Goal: Transaction & Acquisition: Obtain resource

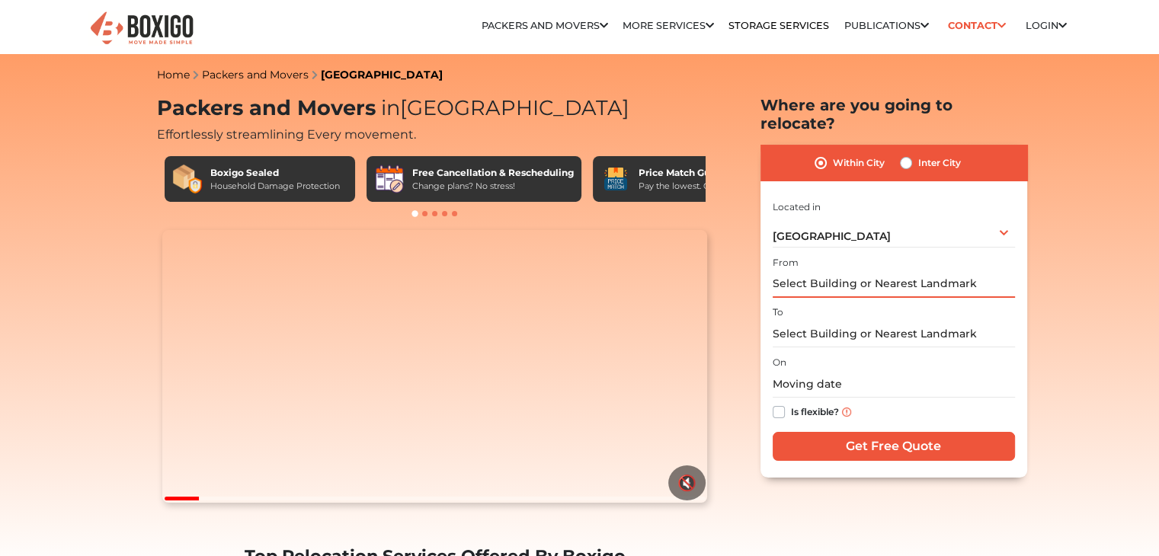
click at [866, 271] on input "text" at bounding box center [894, 284] width 242 height 27
click at [918, 154] on label "Inter City" at bounding box center [939, 163] width 43 height 18
click at [901, 154] on input "Inter City" at bounding box center [906, 161] width 12 height 15
radio input "true"
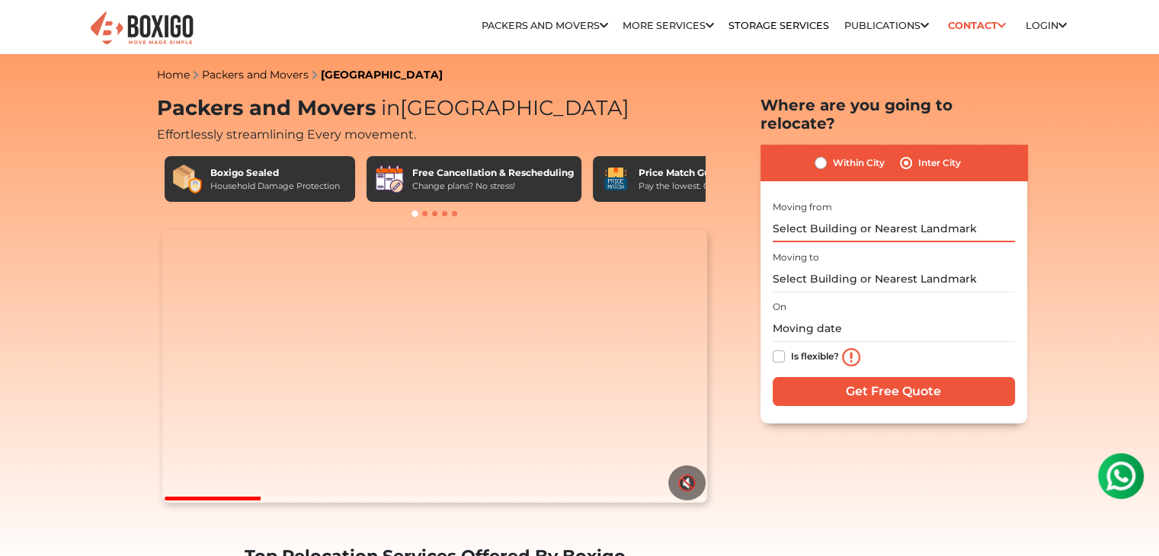
click at [875, 216] on input "text" at bounding box center [894, 229] width 242 height 27
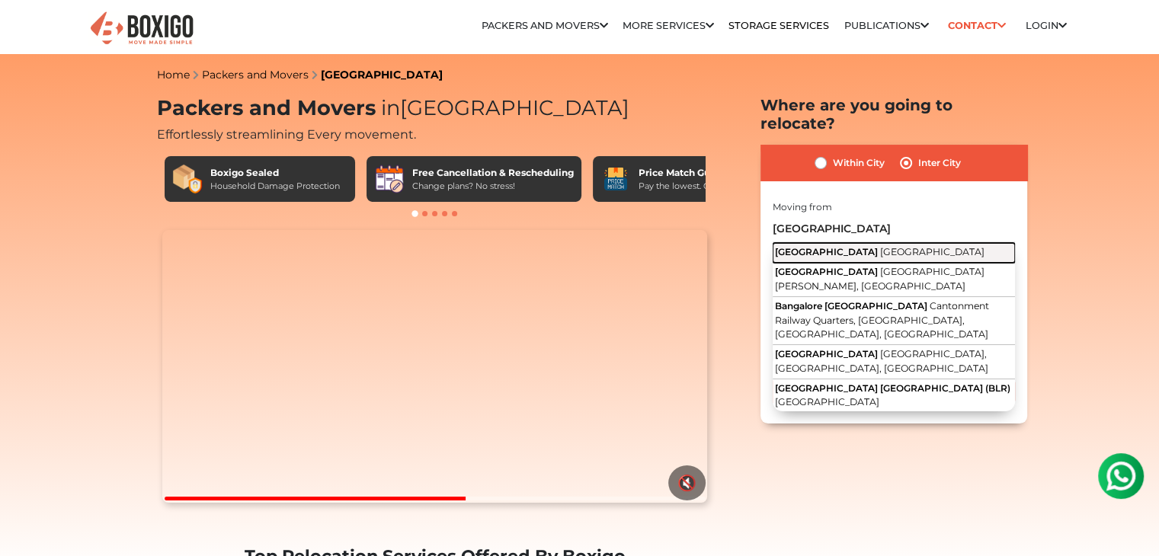
click at [887, 243] on button "[GEOGRAPHIC_DATA] [GEOGRAPHIC_DATA]" at bounding box center [894, 253] width 242 height 20
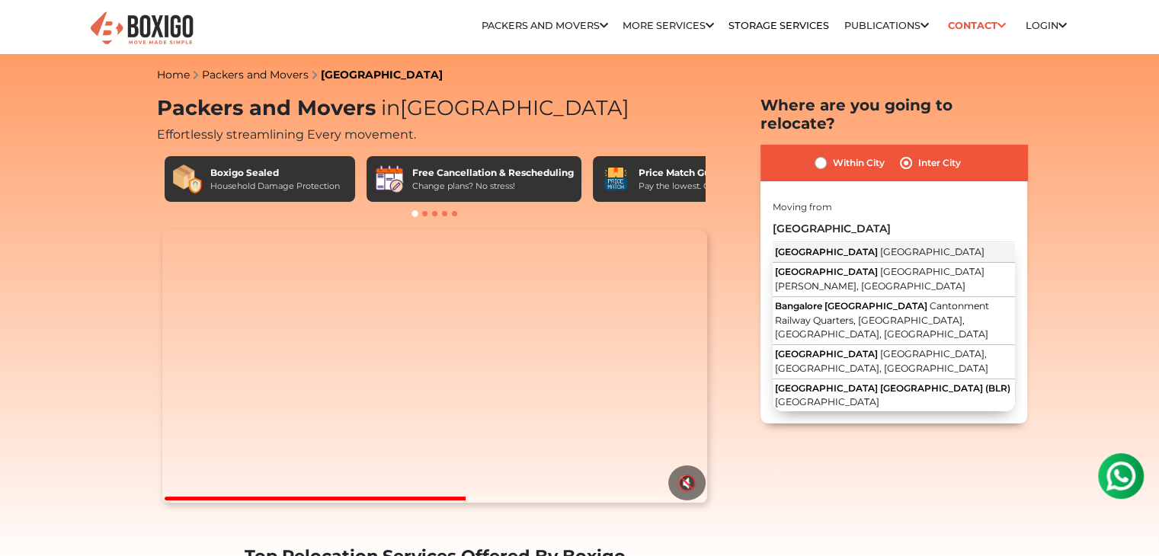
type input "[GEOGRAPHIC_DATA], [GEOGRAPHIC_DATA]"
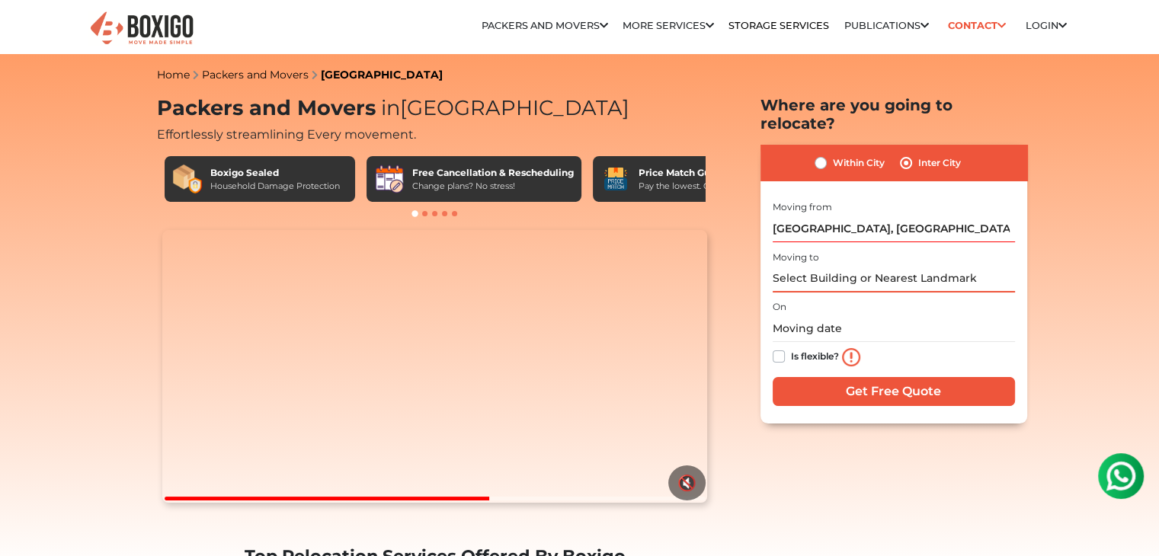
click at [881, 266] on input "text" at bounding box center [894, 279] width 242 height 27
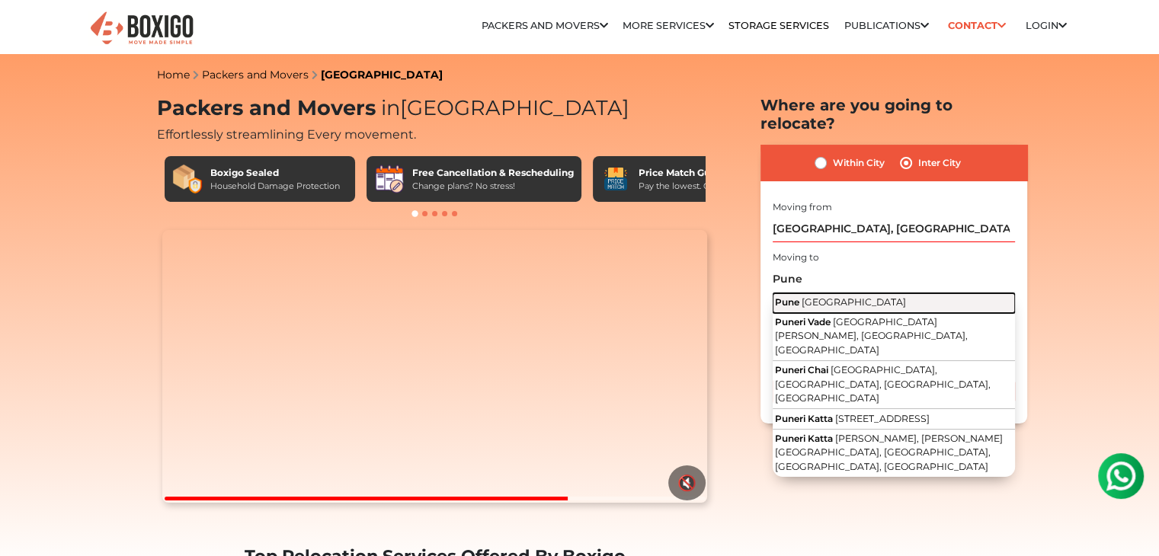
click at [869, 293] on button "Pune [GEOGRAPHIC_DATA]" at bounding box center [894, 303] width 242 height 20
type input "[GEOGRAPHIC_DATA], [GEOGRAPHIC_DATA]"
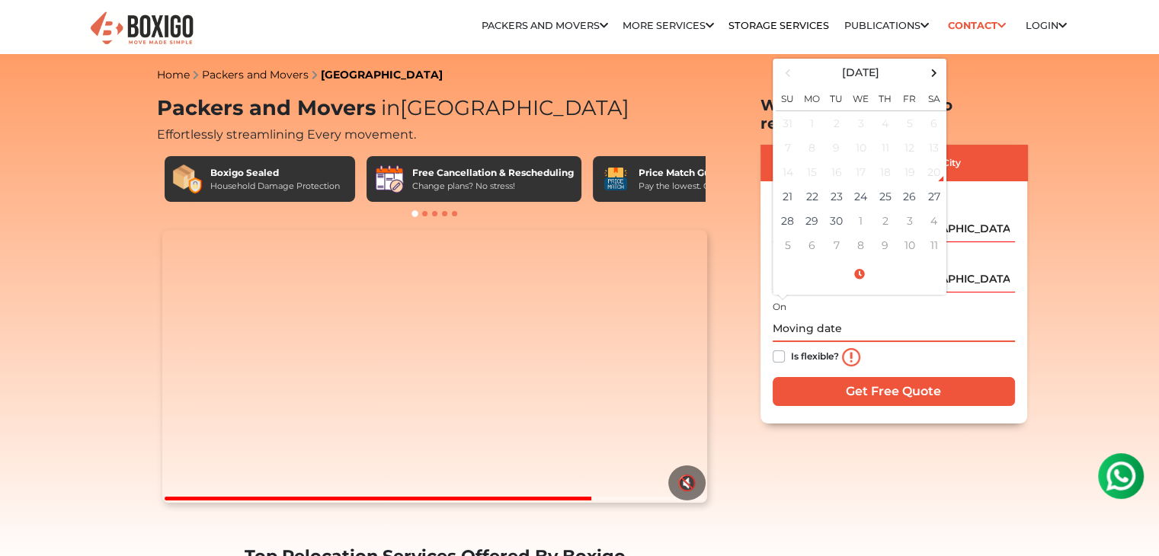
click at [824, 315] on input "text" at bounding box center [894, 328] width 242 height 27
click at [930, 62] on span at bounding box center [933, 72] width 21 height 21
click at [927, 136] on td "11" at bounding box center [934, 148] width 24 height 24
type input "[DATE] 12:00 AM"
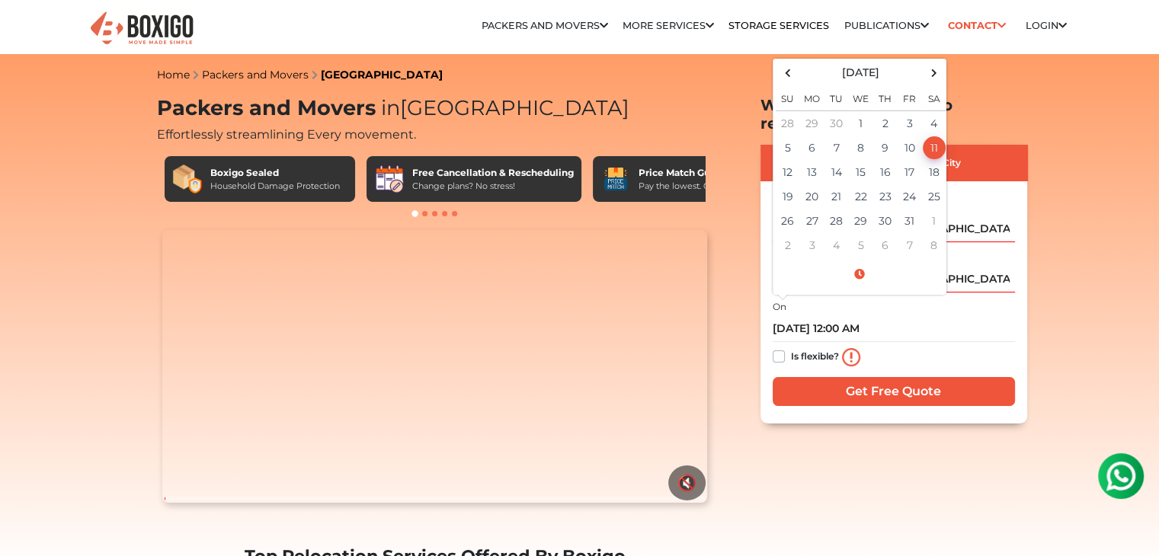
click at [941, 342] on div "Is flexible?" at bounding box center [894, 357] width 242 height 30
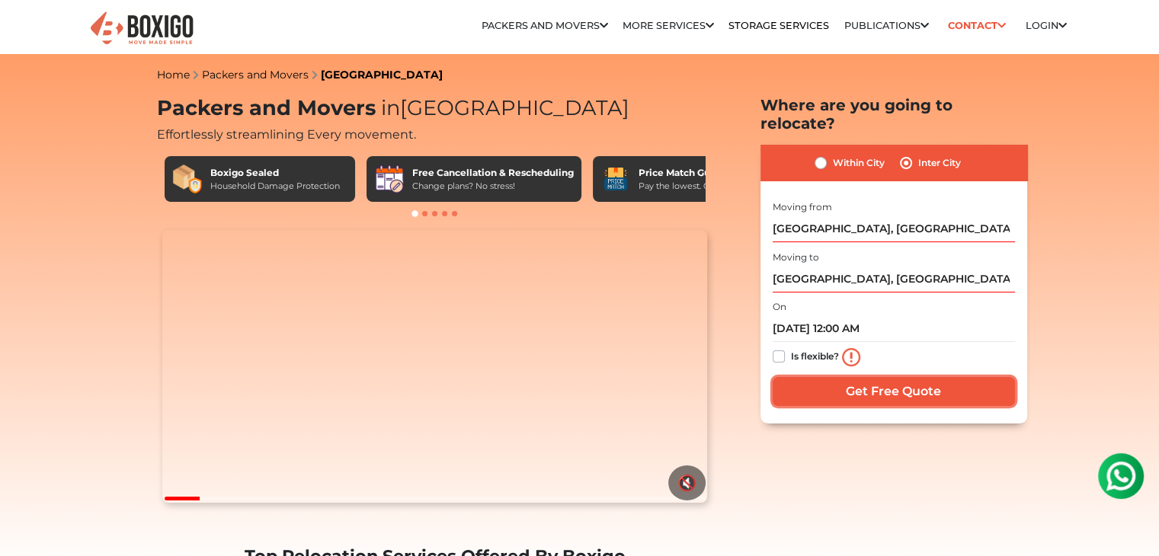
click at [927, 377] on input "Get Free Quote" at bounding box center [894, 391] width 242 height 29
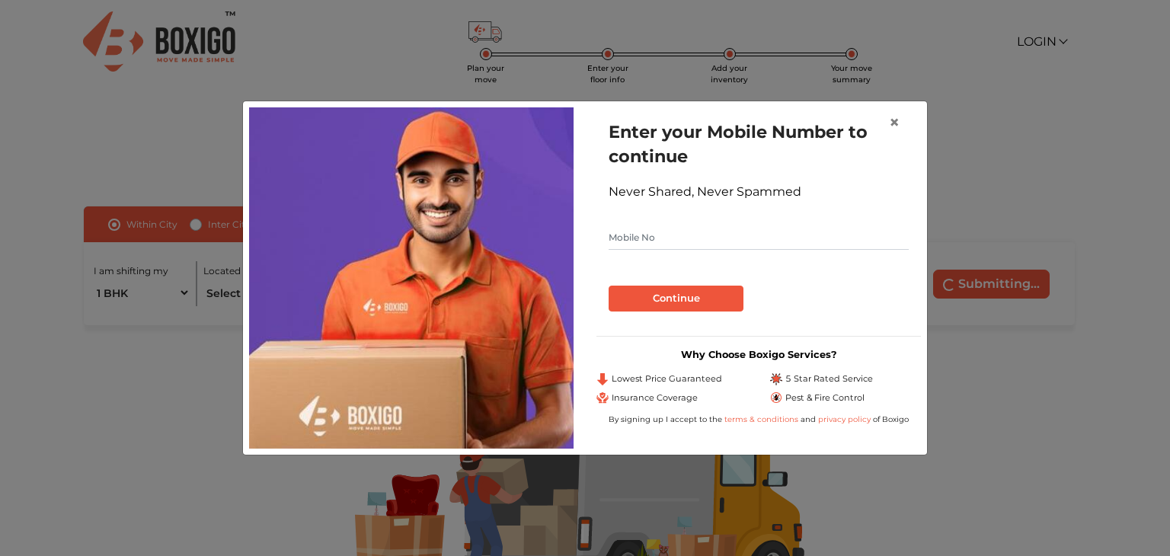
click at [623, 281] on div "Continue" at bounding box center [759, 292] width 300 height 37
click at [645, 244] on input "text" at bounding box center [759, 238] width 300 height 24
type input "8372826958"
click at [727, 302] on button "Continue" at bounding box center [676, 299] width 135 height 26
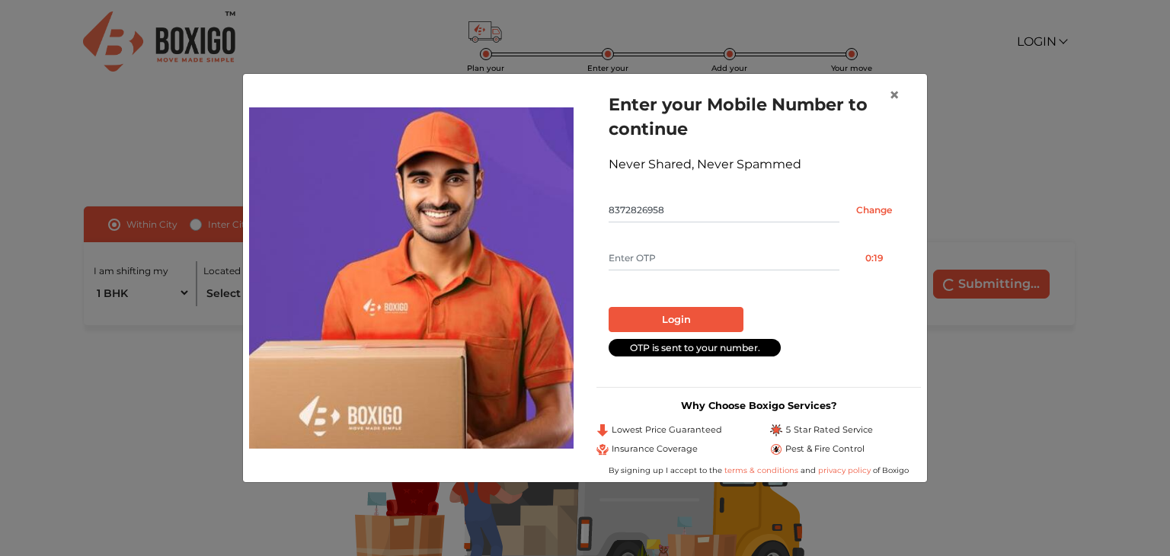
click at [715, 257] on input "text" at bounding box center [724, 258] width 231 height 24
type input "1369"
click at [665, 312] on button "Login" at bounding box center [676, 320] width 135 height 26
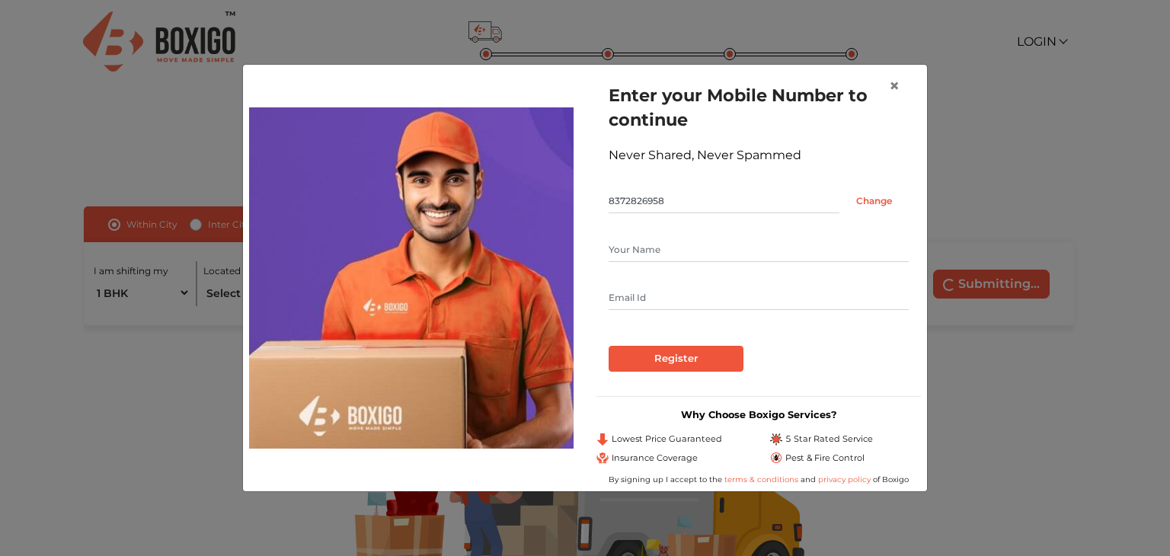
click at [673, 252] on input "text" at bounding box center [759, 250] width 300 height 24
type input "Arindam Dhara"
type input "emondhara@gmail.com"
click at [706, 354] on input "Register" at bounding box center [676, 359] width 135 height 26
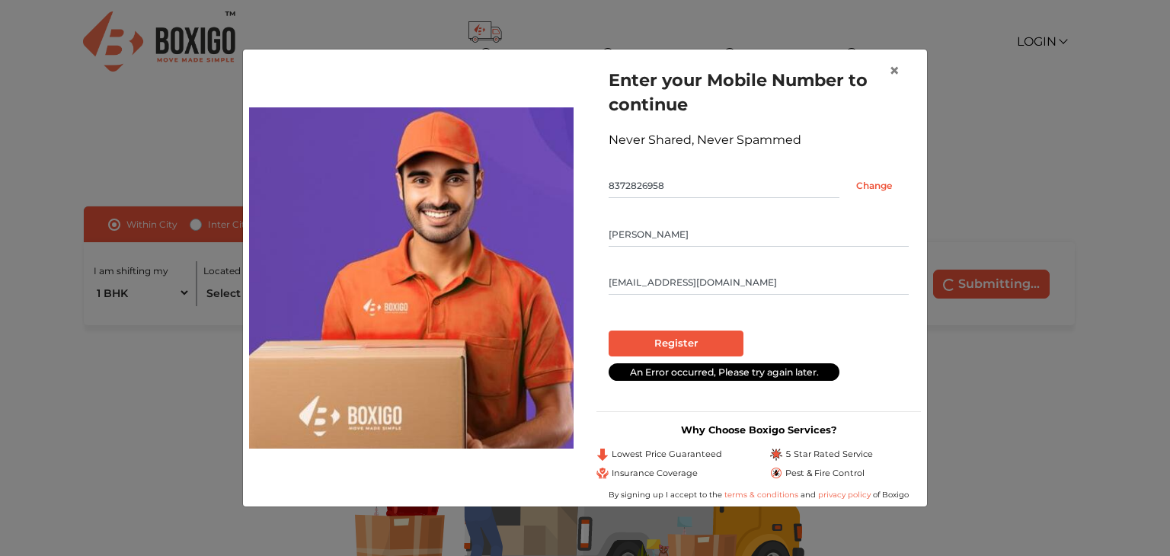
click at [734, 283] on input "emondhara@gmail.com" at bounding box center [759, 282] width 300 height 24
click at [779, 322] on div at bounding box center [759, 325] width 300 height 12
click at [671, 339] on input "Register" at bounding box center [676, 344] width 135 height 26
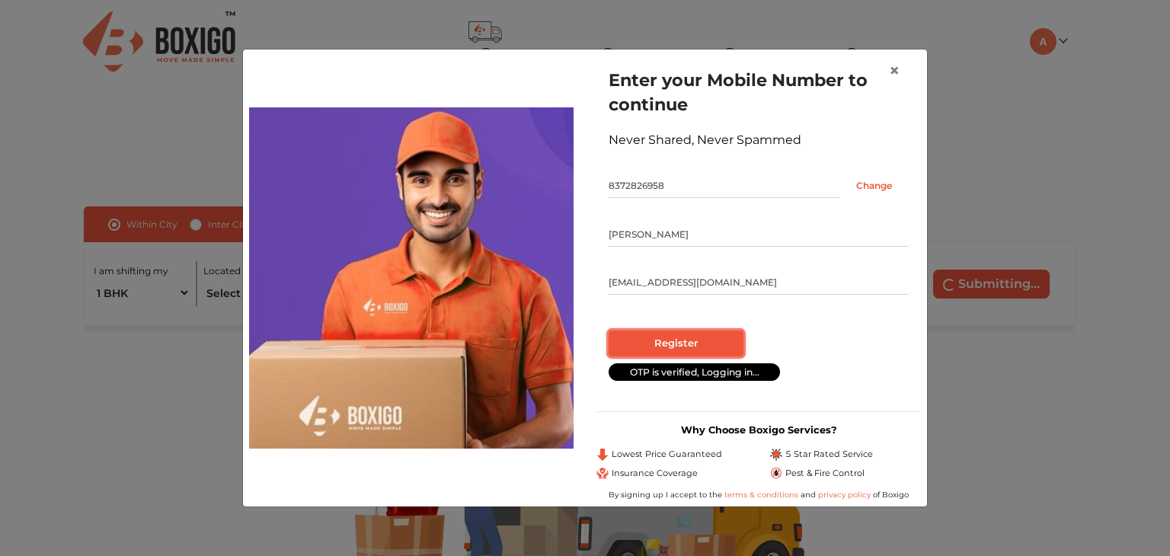
radio input "false"
radio input "true"
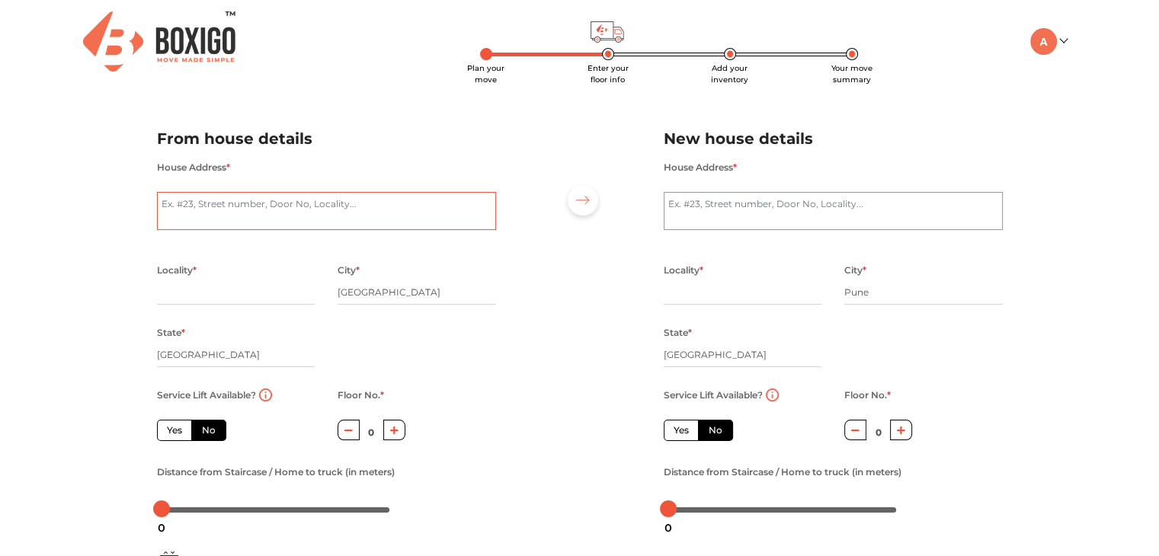
click at [375, 195] on textarea "House Address *" at bounding box center [326, 211] width 339 height 38
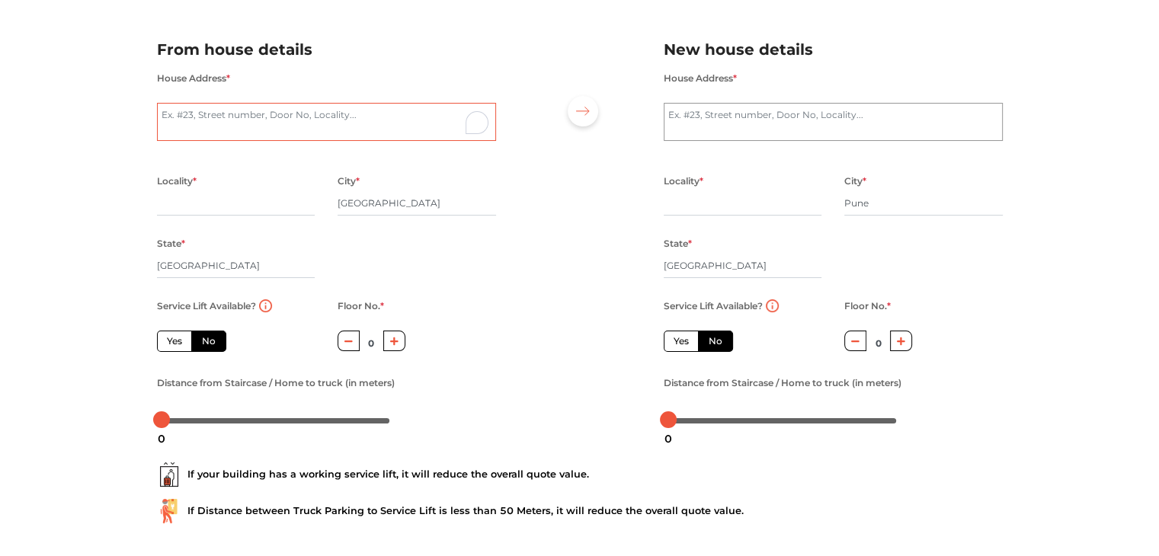
scroll to position [15, 0]
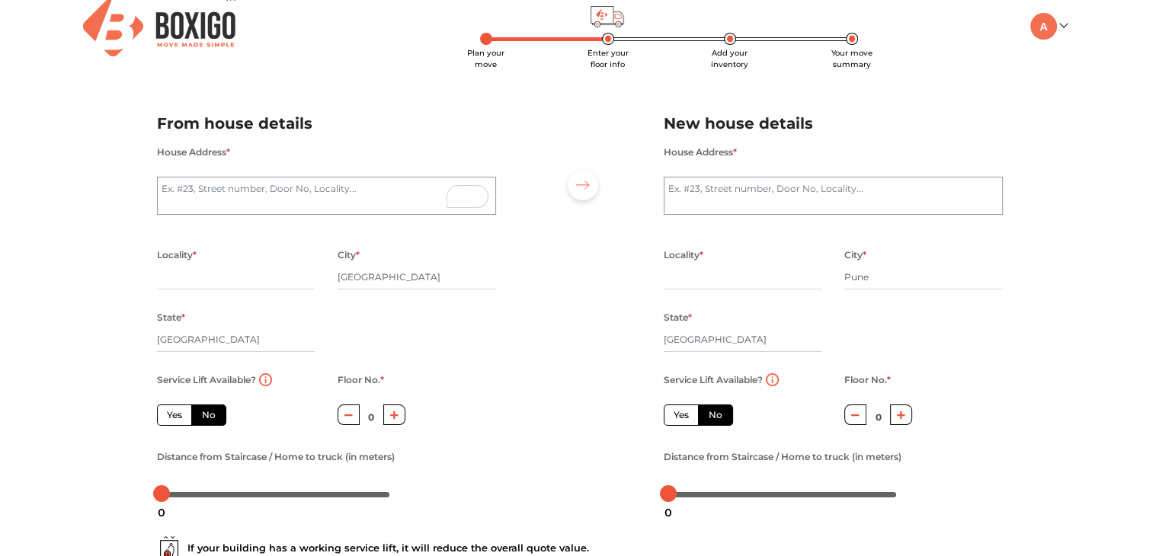
click at [198, 415] on label "No" at bounding box center [208, 415] width 35 height 21
click at [202, 415] on input "No" at bounding box center [207, 413] width 10 height 10
click at [686, 418] on label "Yes" at bounding box center [681, 415] width 35 height 21
click at [683, 418] on input "Yes" at bounding box center [679, 413] width 10 height 10
radio input "true"
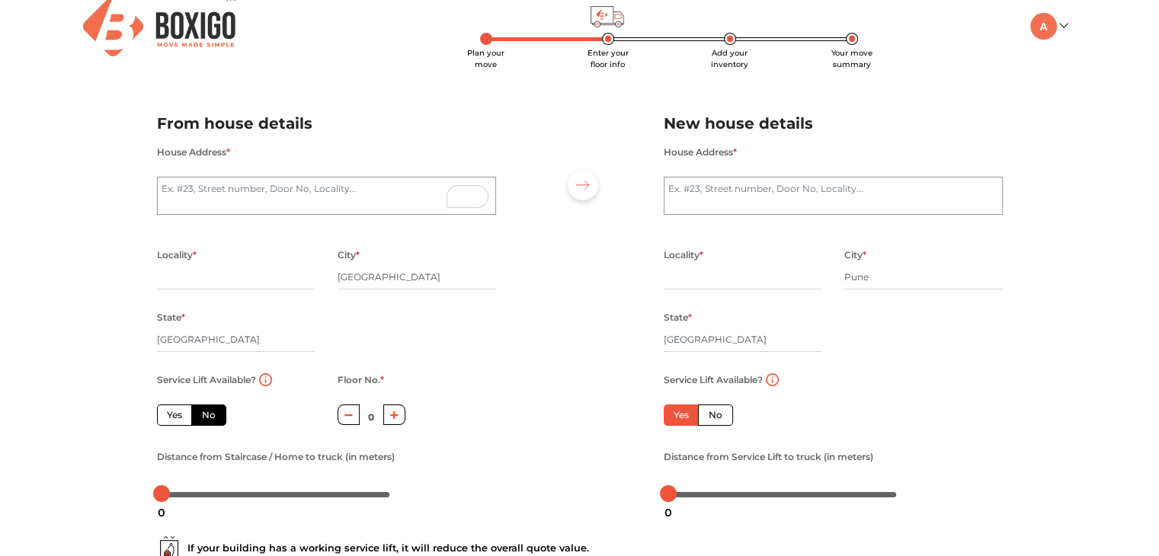
click at [707, 420] on label "No" at bounding box center [715, 415] width 35 height 21
click at [709, 418] on input "No" at bounding box center [714, 413] width 10 height 10
radio input "true"
click at [265, 195] on textarea "House Address *" at bounding box center [326, 196] width 339 height 38
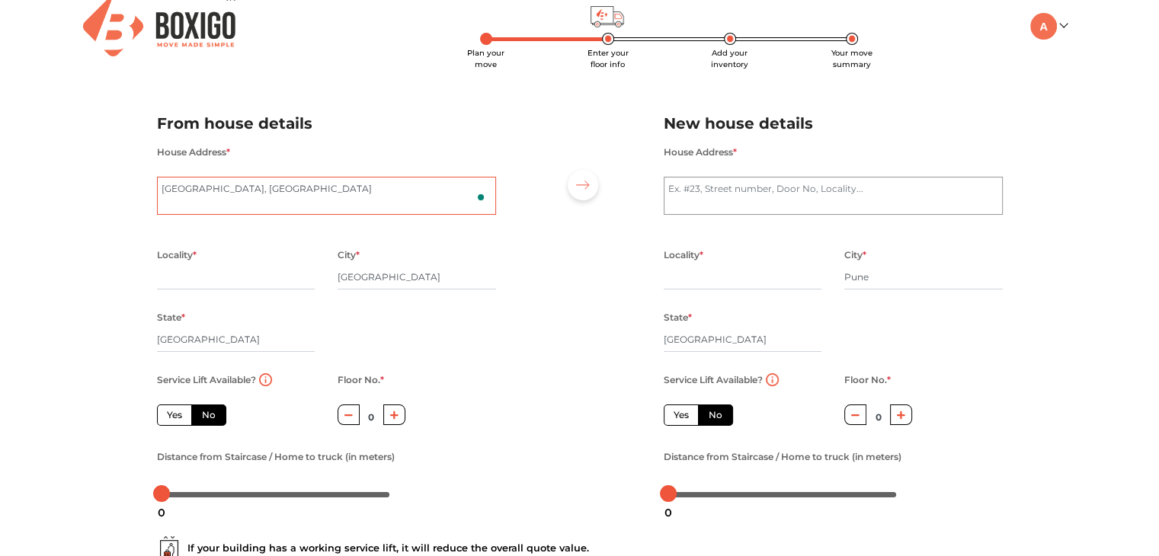
type textarea "Surya Mansion, Bangalore"
click at [711, 196] on textarea "House Address *" at bounding box center [833, 196] width 339 height 38
type textarea "2"
type textarea "Swatishree, Pune"
click at [226, 296] on div "Locality *" at bounding box center [236, 276] width 158 height 62
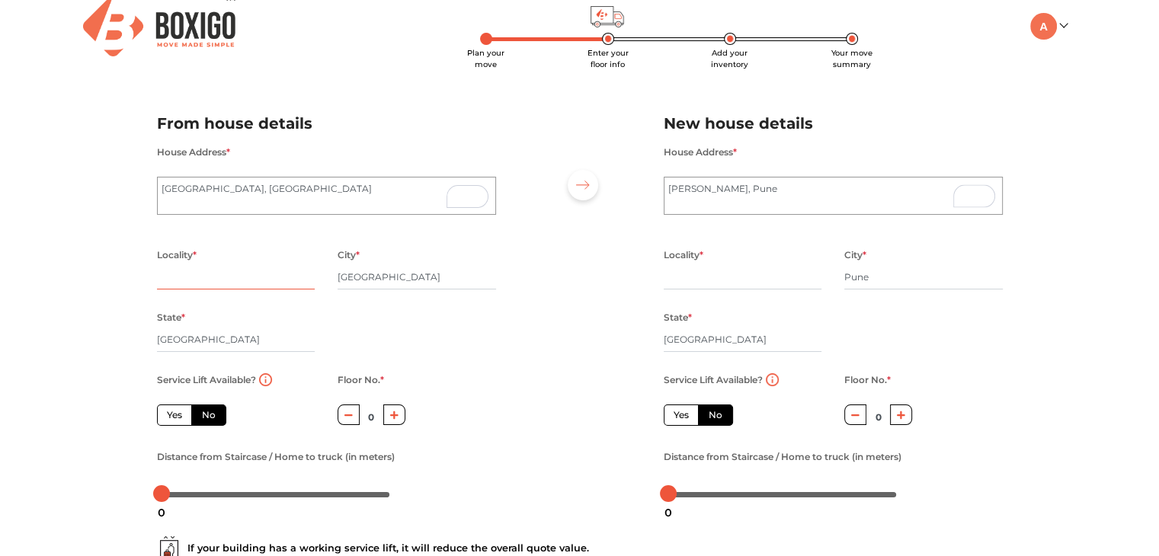
click at [216, 272] on input "text" at bounding box center [236, 277] width 158 height 24
type input "KR PURAM"
click at [714, 275] on input "text" at bounding box center [743, 277] width 158 height 24
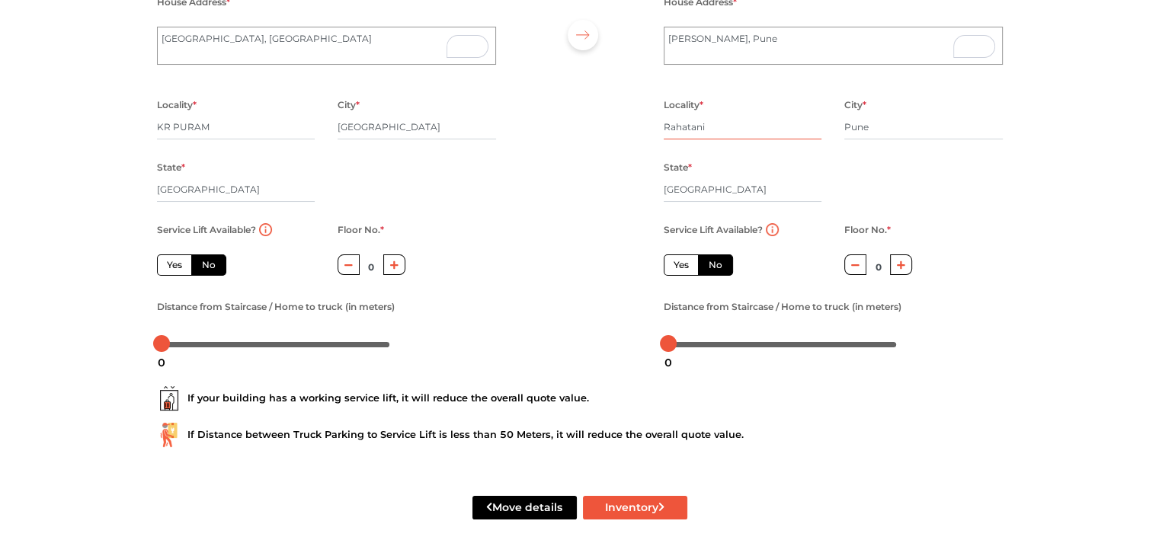
type input "Rahatani"
click at [395, 267] on icon "button" at bounding box center [394, 265] width 8 height 8
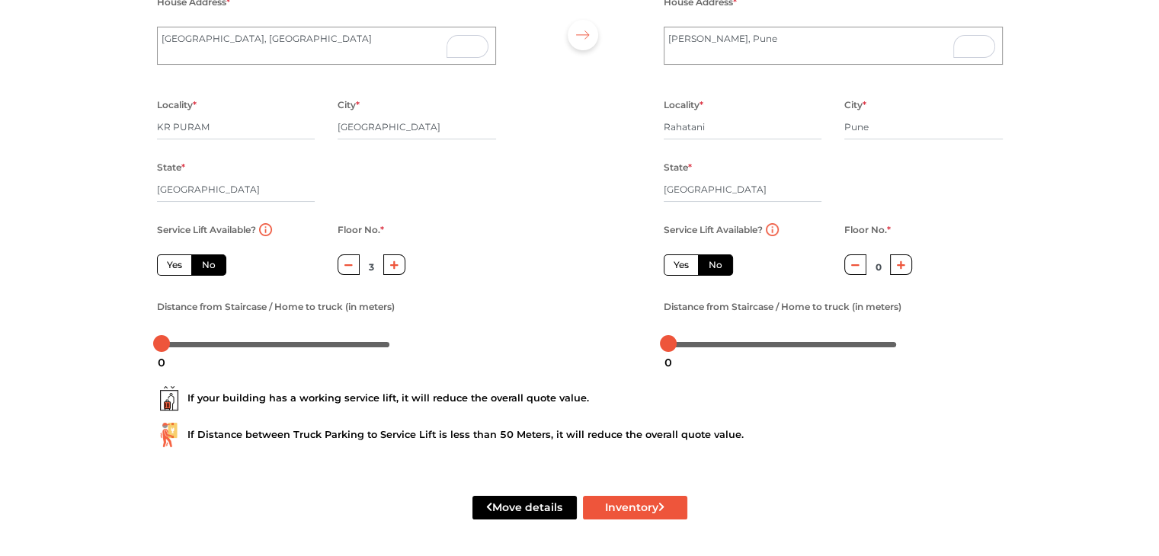
type input "4"
click at [904, 266] on icon "button" at bounding box center [901, 265] width 8 height 9
click at [903, 266] on icon "button" at bounding box center [901, 265] width 8 height 9
type input "3"
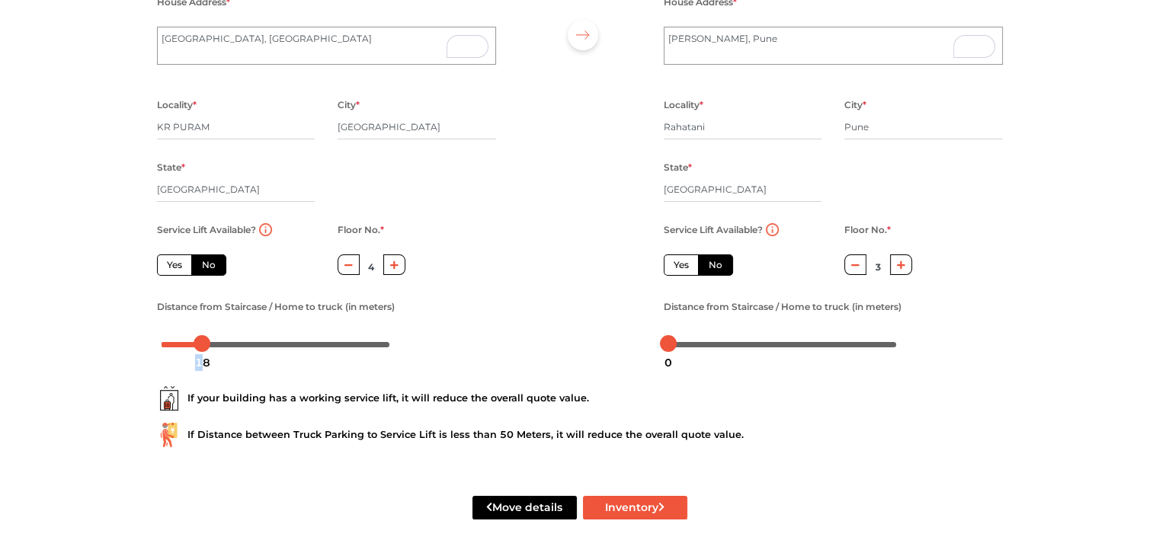
drag, startPoint x: 168, startPoint y: 348, endPoint x: 201, endPoint y: 347, distance: 33.5
click at [201, 350] on div "18" at bounding box center [202, 363] width 27 height 26
click at [430, 358] on div "From house details House Address * Surya Mansion, Bangalore Locality * KR PURAM…" at bounding box center [327, 162] width 362 height 402
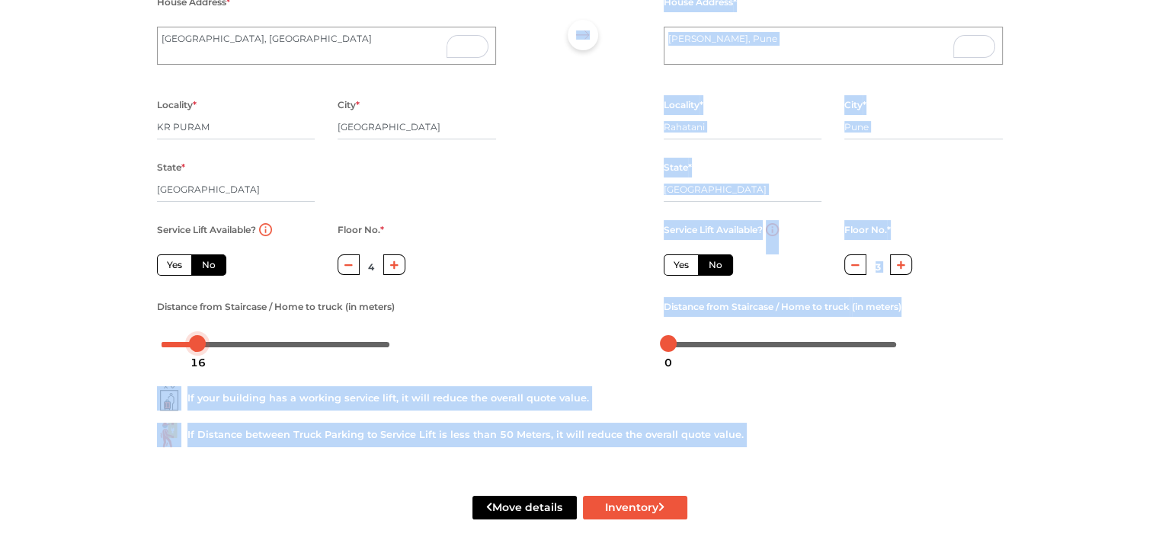
click at [198, 345] on body "Plan your move Enter your floor info Add your inventory Your move summary My Mo…" at bounding box center [579, 113] width 1159 height 556
click at [639, 336] on div at bounding box center [579, 153] width 145 height 420
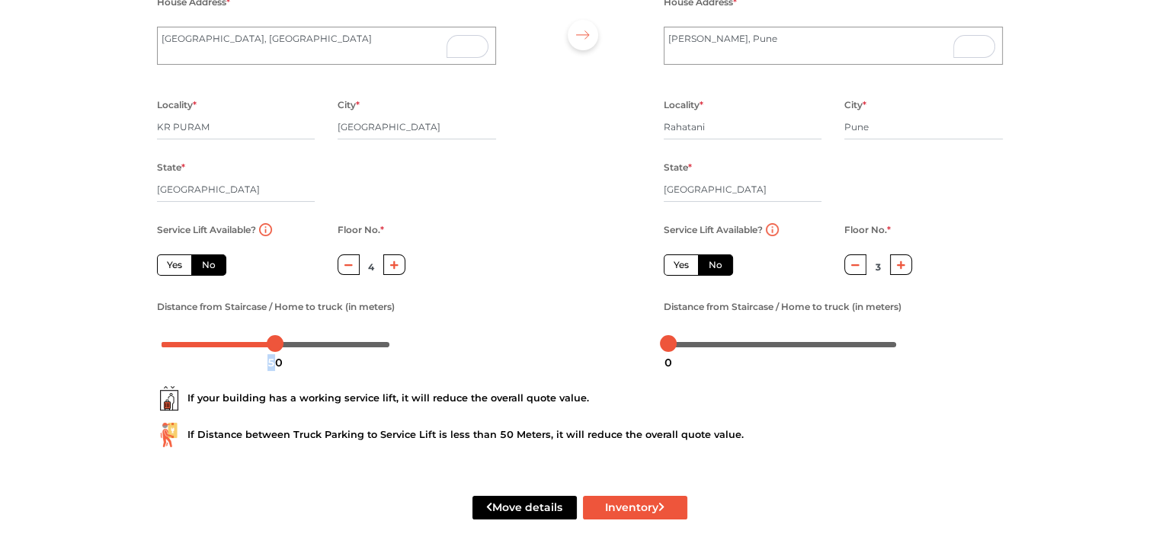
drag, startPoint x: 203, startPoint y: 347, endPoint x: 276, endPoint y: 351, distance: 73.2
click at [276, 351] on div "50" at bounding box center [274, 363] width 27 height 26
click at [510, 359] on div at bounding box center [579, 153] width 145 height 420
drag, startPoint x: 665, startPoint y: 344, endPoint x: 790, endPoint y: 339, distance: 125.1
click at [790, 339] on div at bounding box center [793, 343] width 17 height 17
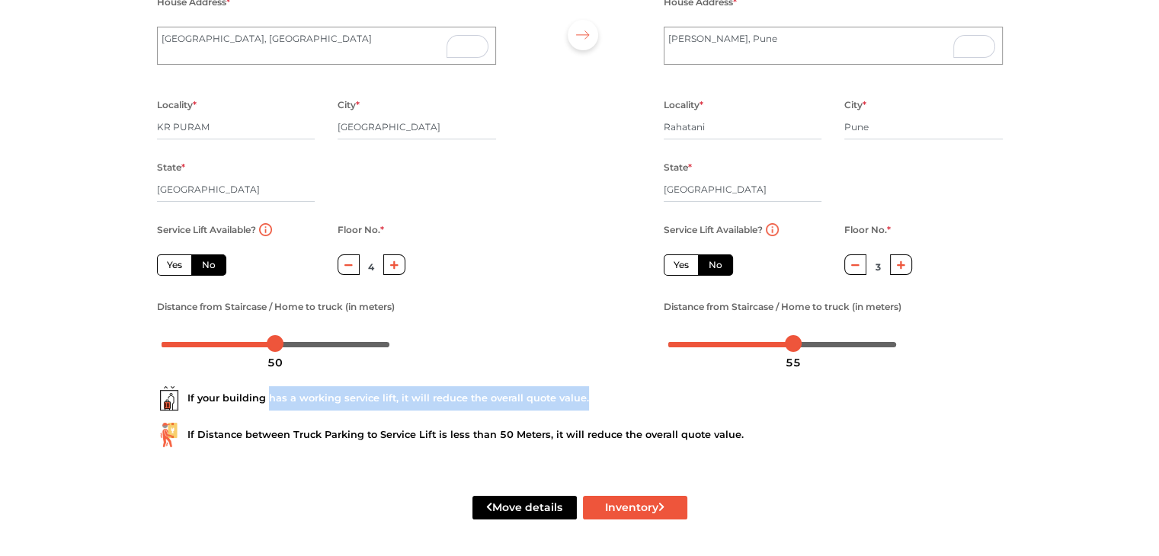
drag, startPoint x: 265, startPoint y: 399, endPoint x: 594, endPoint y: 402, distance: 329.2
click at [588, 400] on div "If your building has a working service lift, it will reduce the overall quote v…" at bounding box center [580, 398] width 846 height 24
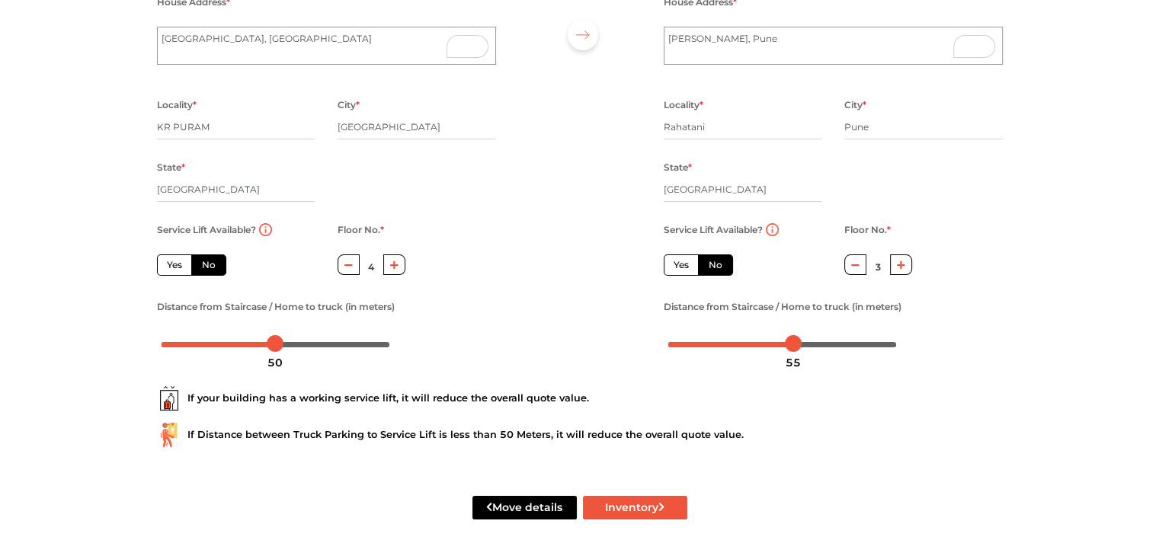
click at [626, 415] on div "If your building has a working service lift, it will reduce the overall quote v…" at bounding box center [580, 411] width 869 height 98
click at [629, 498] on button "Inventory" at bounding box center [635, 508] width 104 height 24
radio input "true"
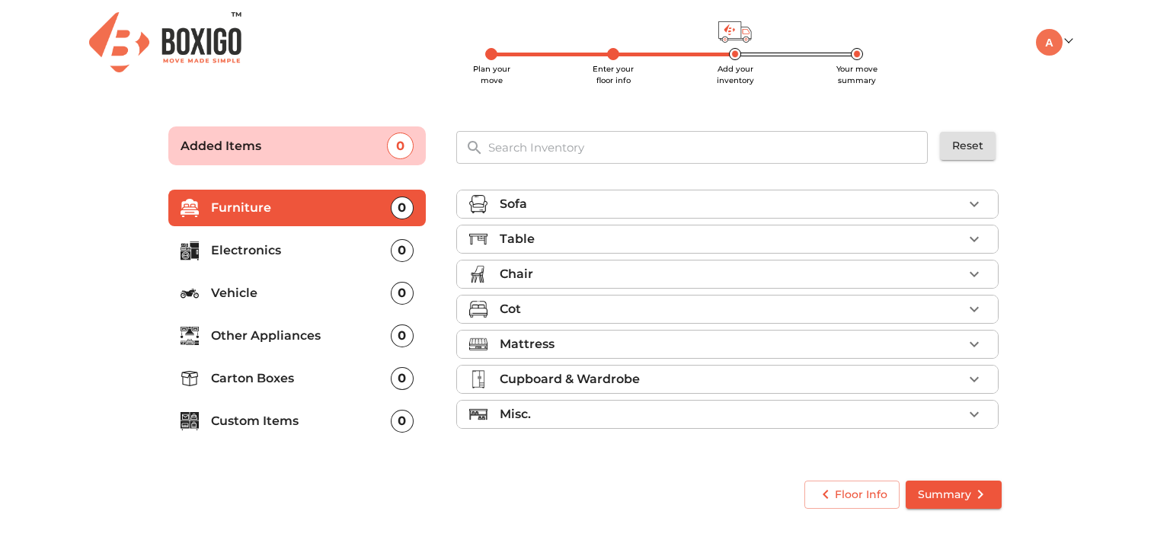
click at [556, 203] on div "Sofa" at bounding box center [731, 204] width 463 height 18
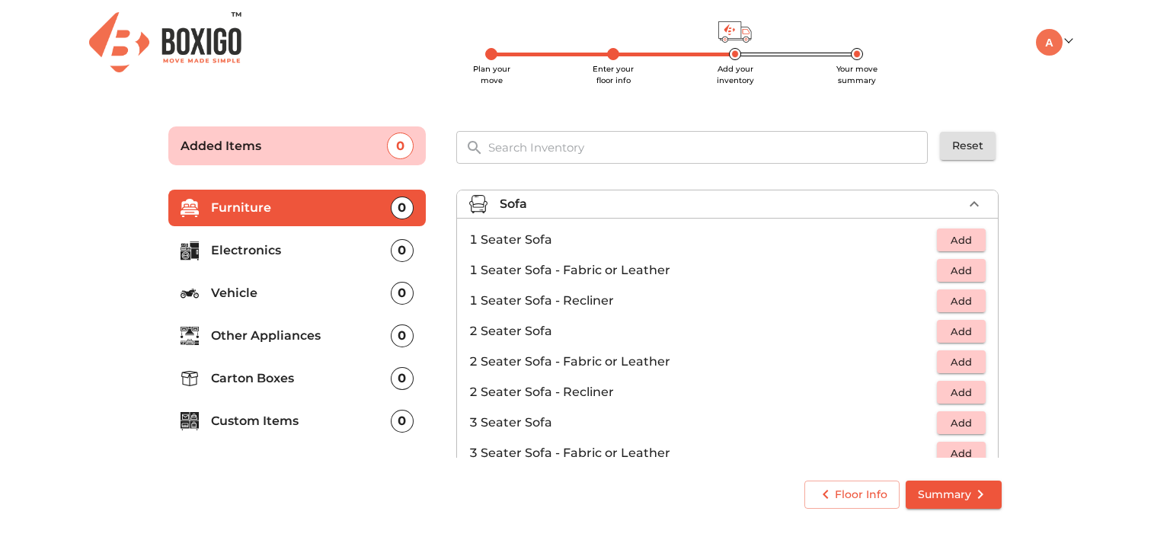
click at [949, 236] on span "Add" at bounding box center [962, 241] width 34 height 18
click at [925, 237] on icon "button" at bounding box center [928, 240] width 18 height 18
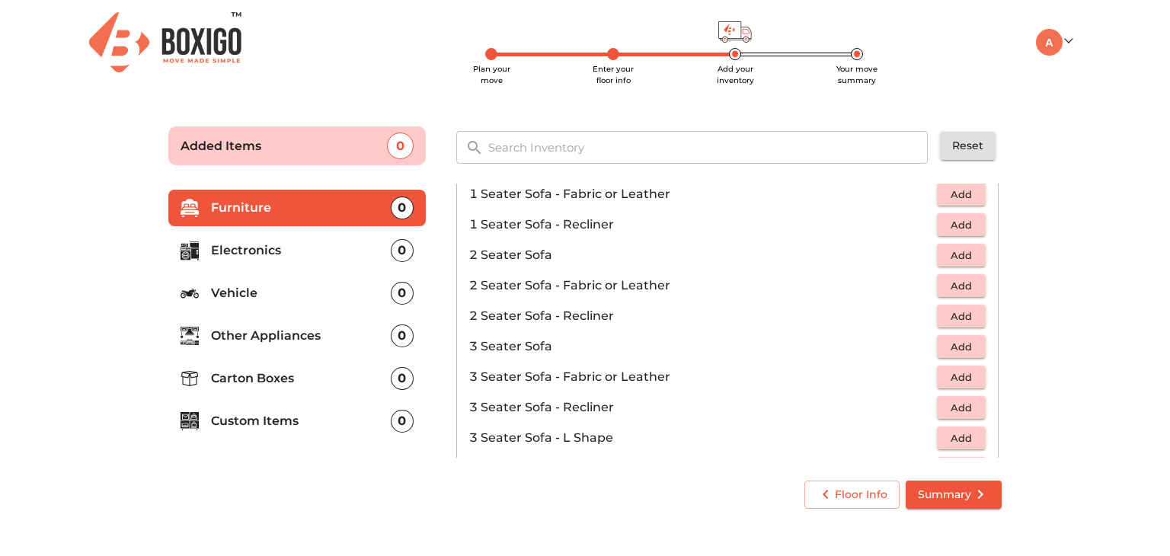
scroll to position [152, 0]
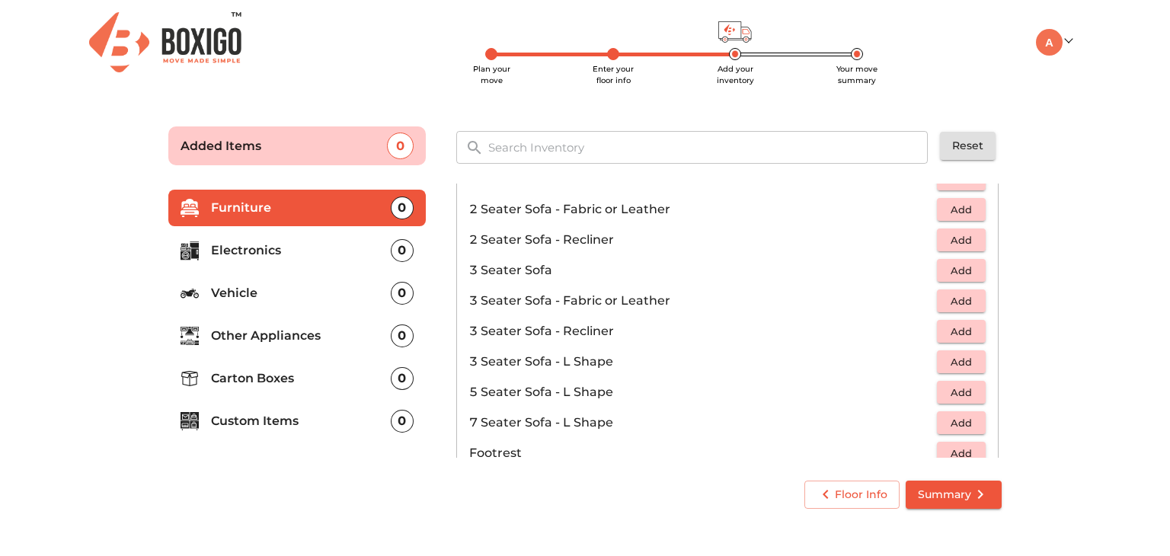
click at [954, 303] on span "Add" at bounding box center [962, 302] width 34 height 18
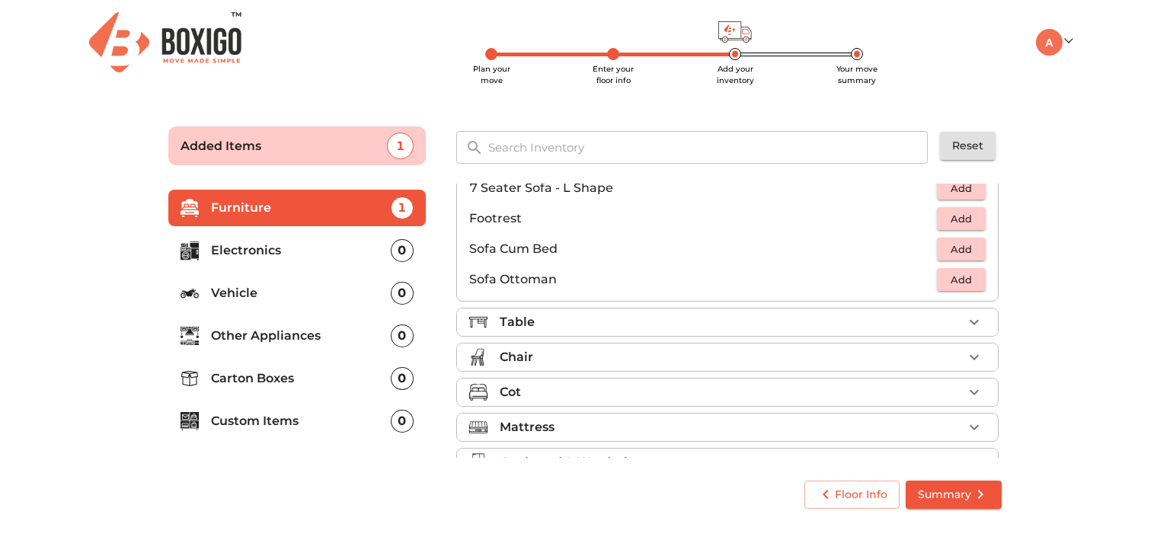
scroll to position [451, 0]
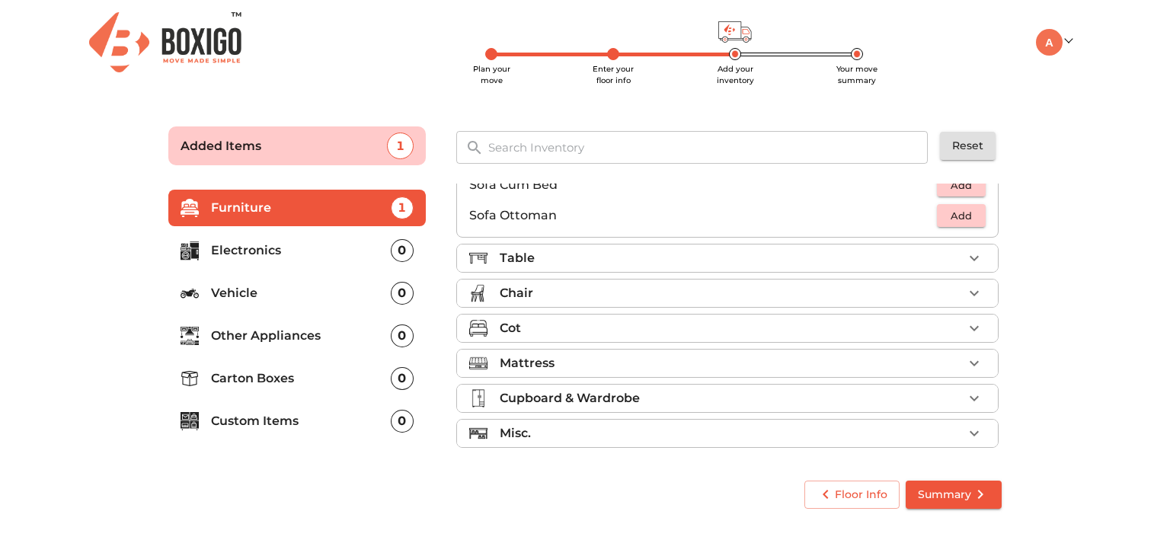
click at [665, 258] on div "Table" at bounding box center [731, 258] width 463 height 18
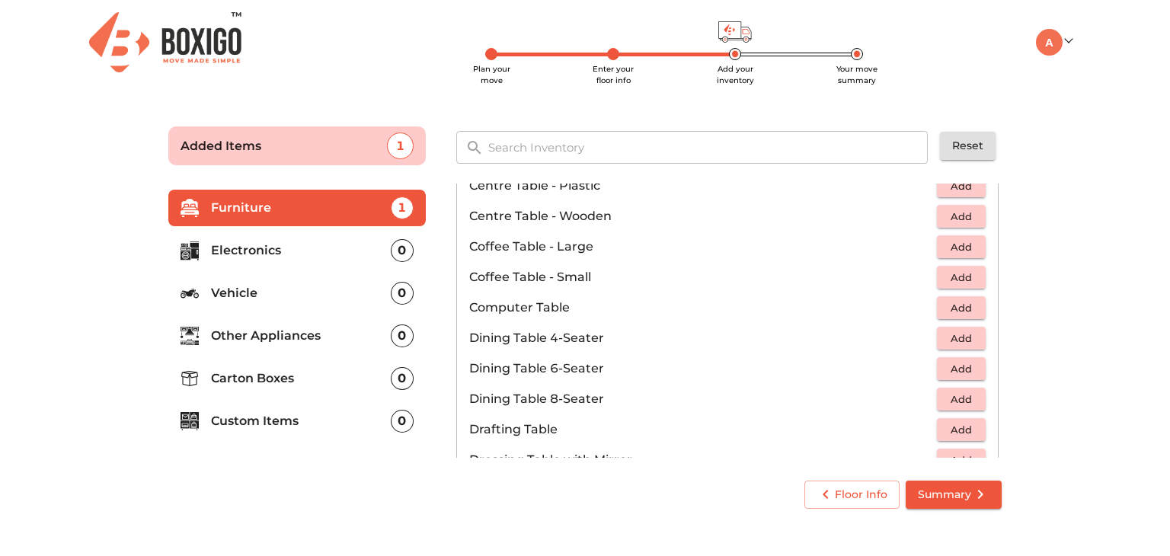
scroll to position [229, 0]
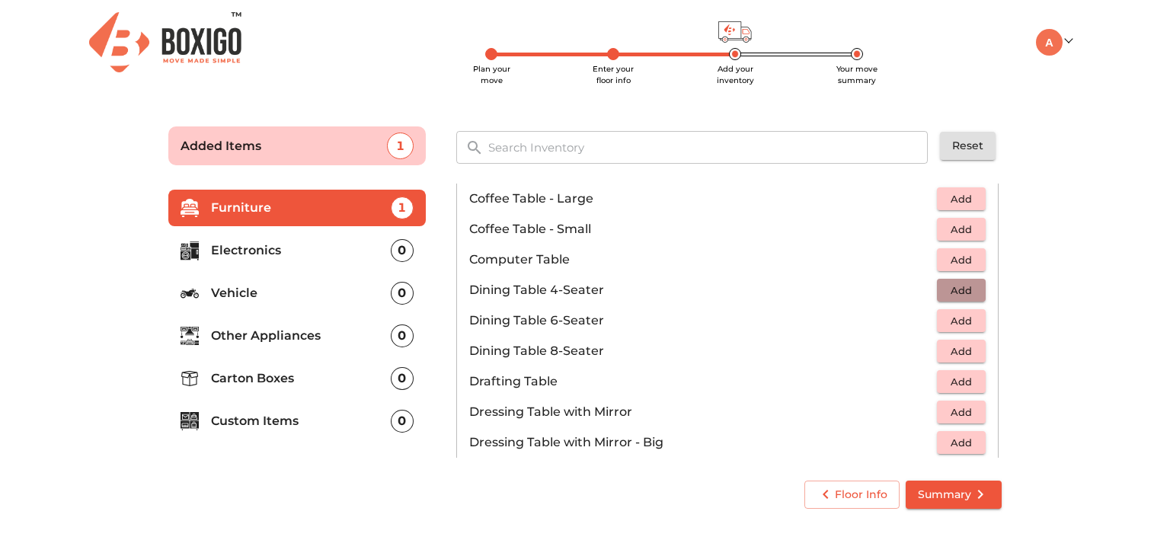
click at [945, 292] on span "Add" at bounding box center [962, 291] width 34 height 18
click at [945, 356] on span "Add" at bounding box center [962, 352] width 34 height 18
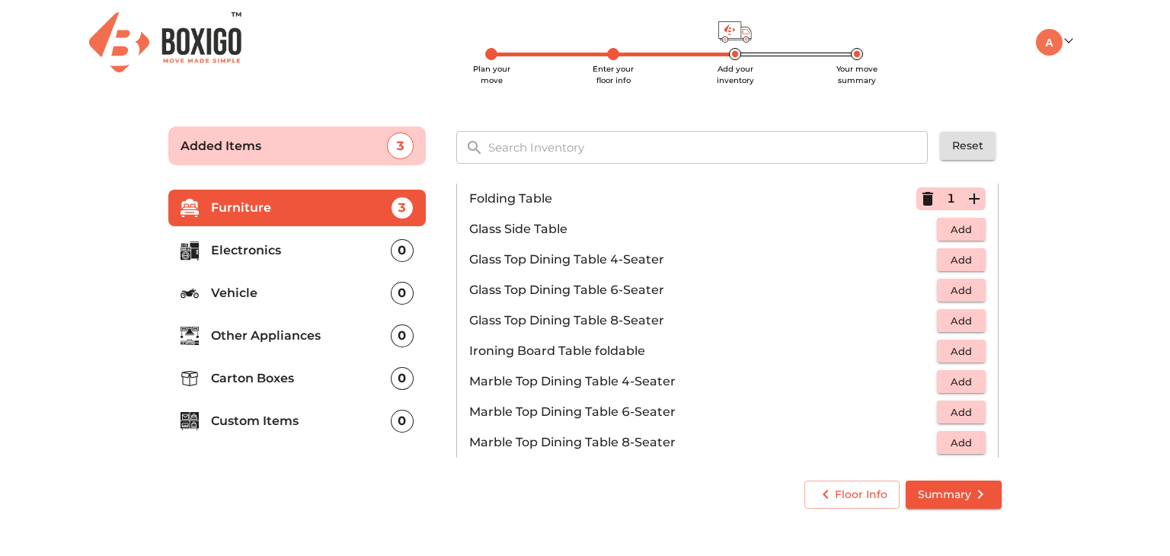
scroll to position [610, 0]
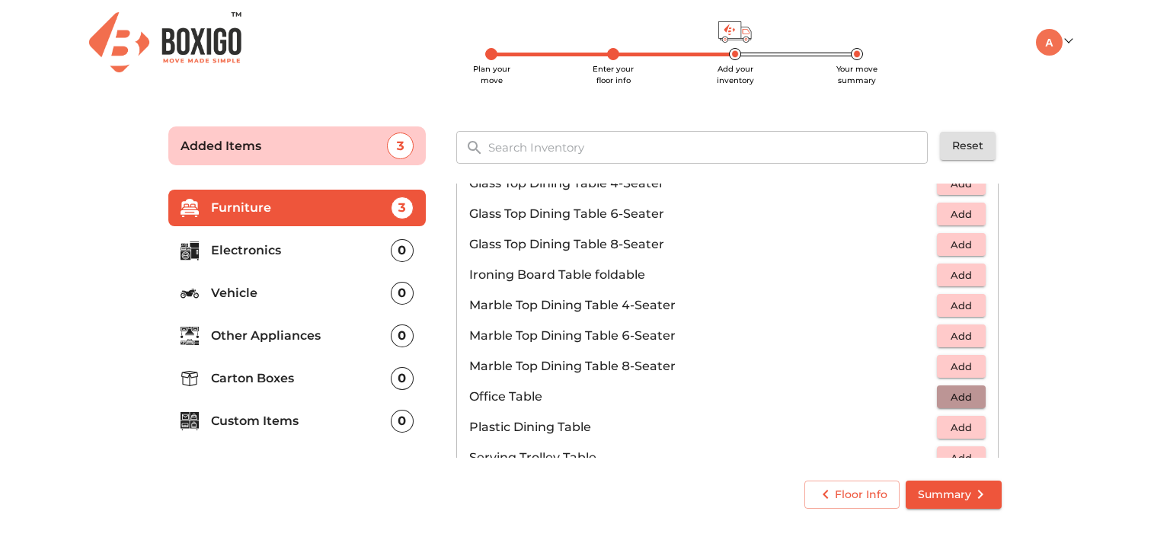
click at [958, 399] on span "Add" at bounding box center [962, 398] width 34 height 18
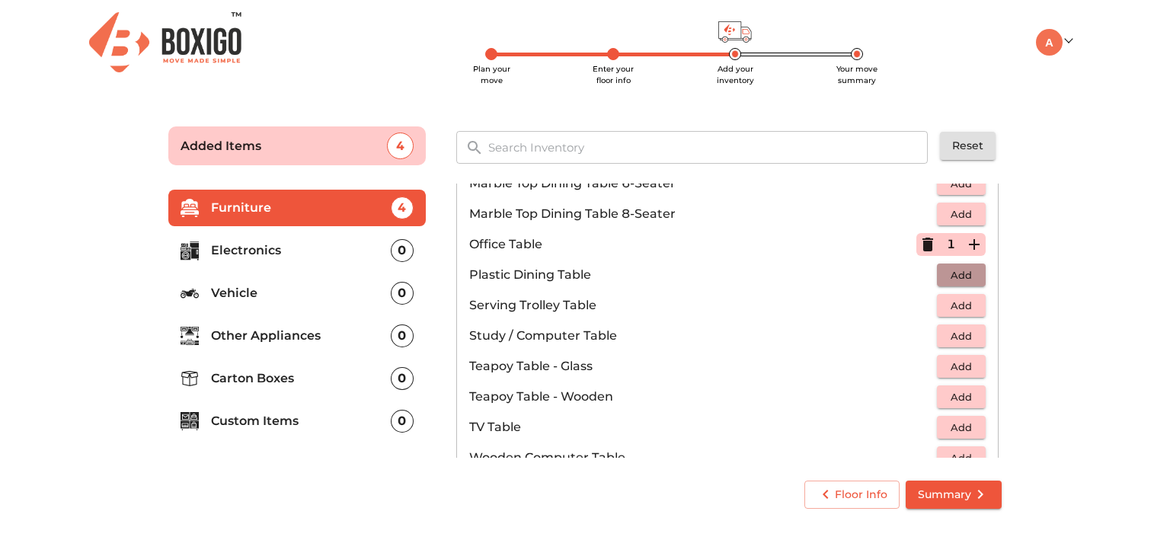
click at [949, 278] on span "Add" at bounding box center [962, 276] width 34 height 18
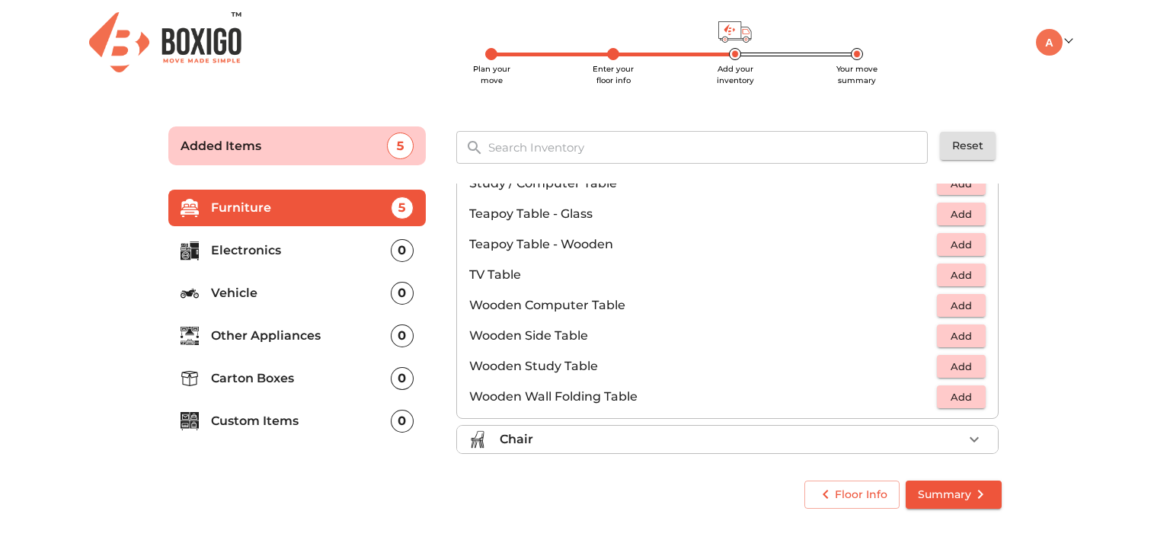
scroll to position [1061, 0]
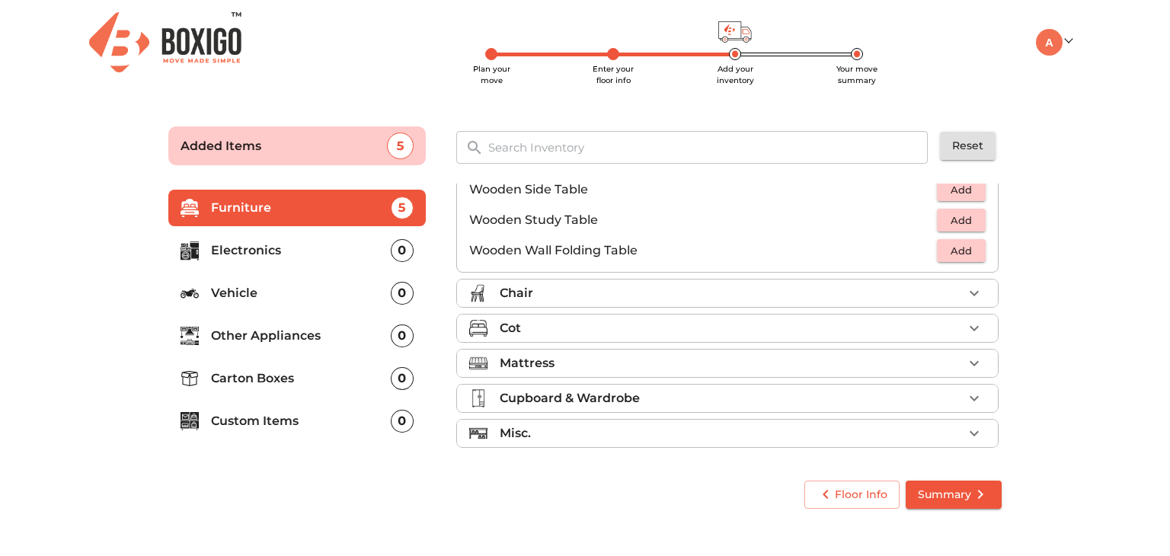
click at [885, 290] on div "Chair" at bounding box center [731, 293] width 463 height 18
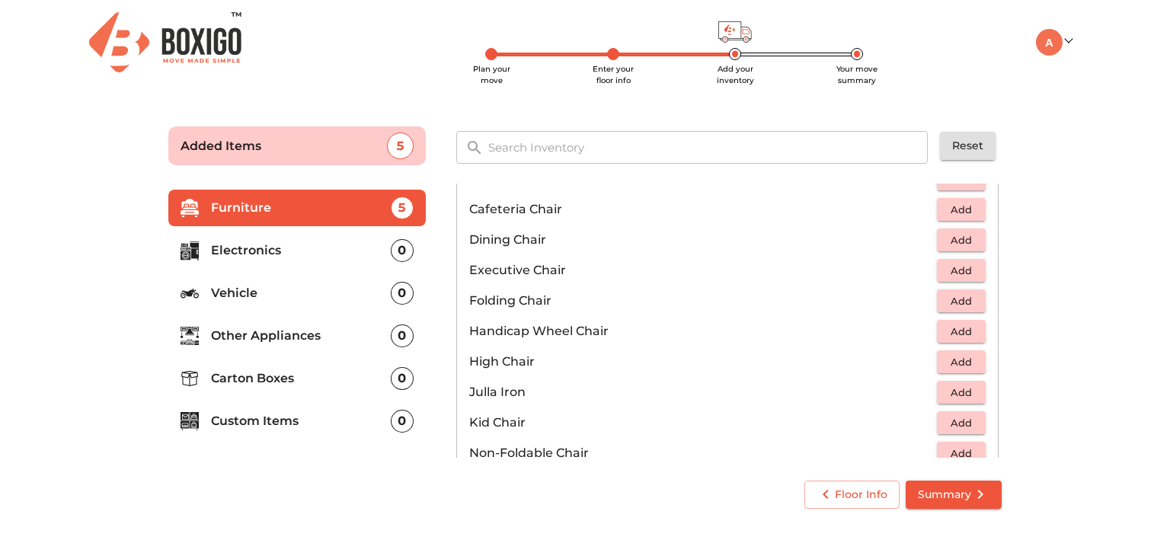
scroll to position [177, 0]
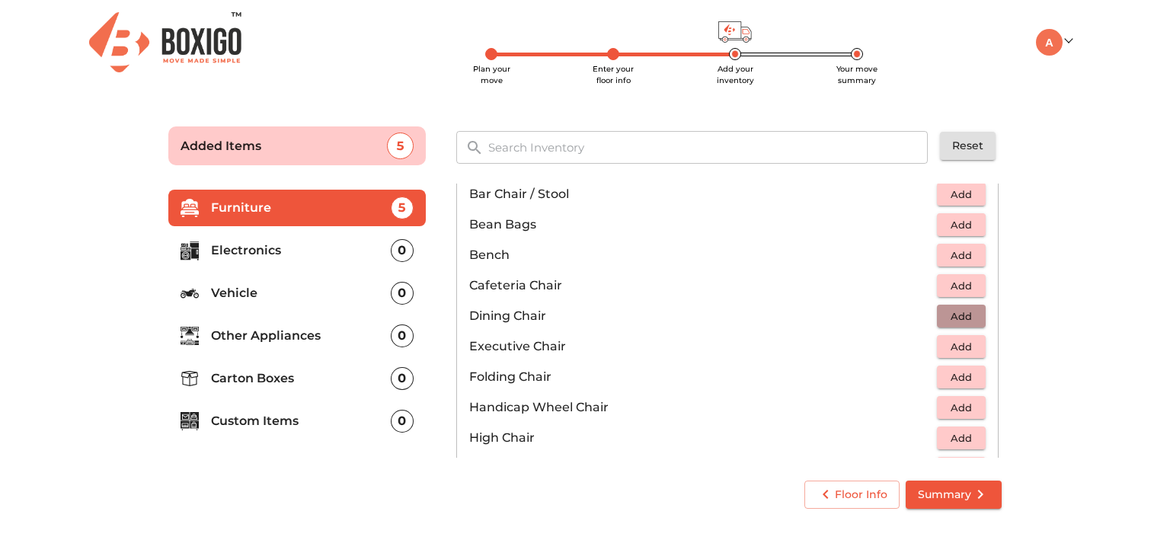
click at [953, 316] on span "Add" at bounding box center [962, 317] width 34 height 18
click at [953, 316] on div "1" at bounding box center [951, 316] width 69 height 23
click at [969, 315] on icon "button" at bounding box center [974, 316] width 11 height 11
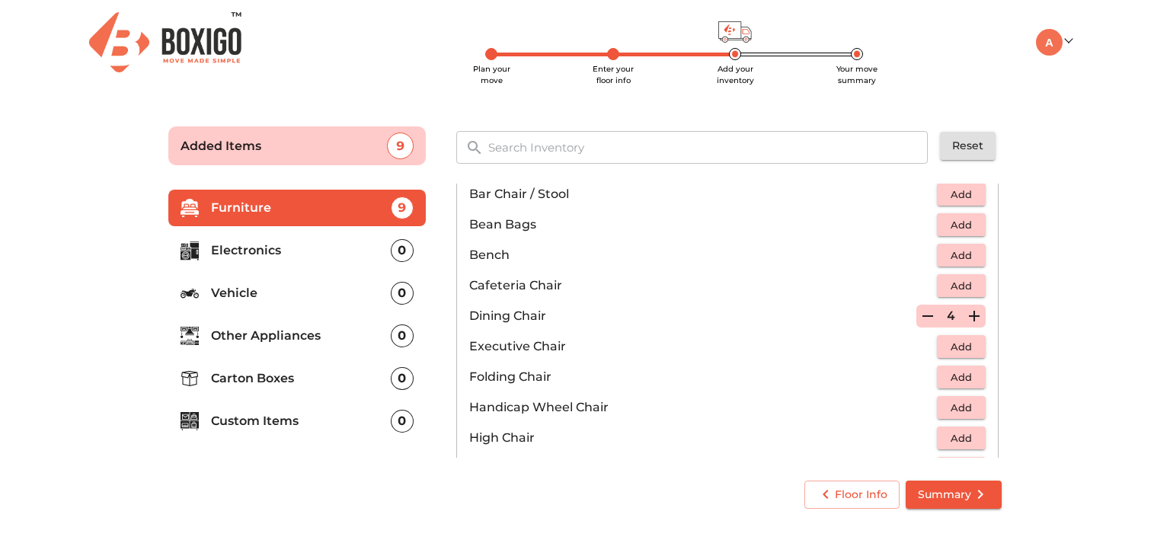
click at [698, 321] on p "Dining Chair" at bounding box center [692, 316] width 447 height 18
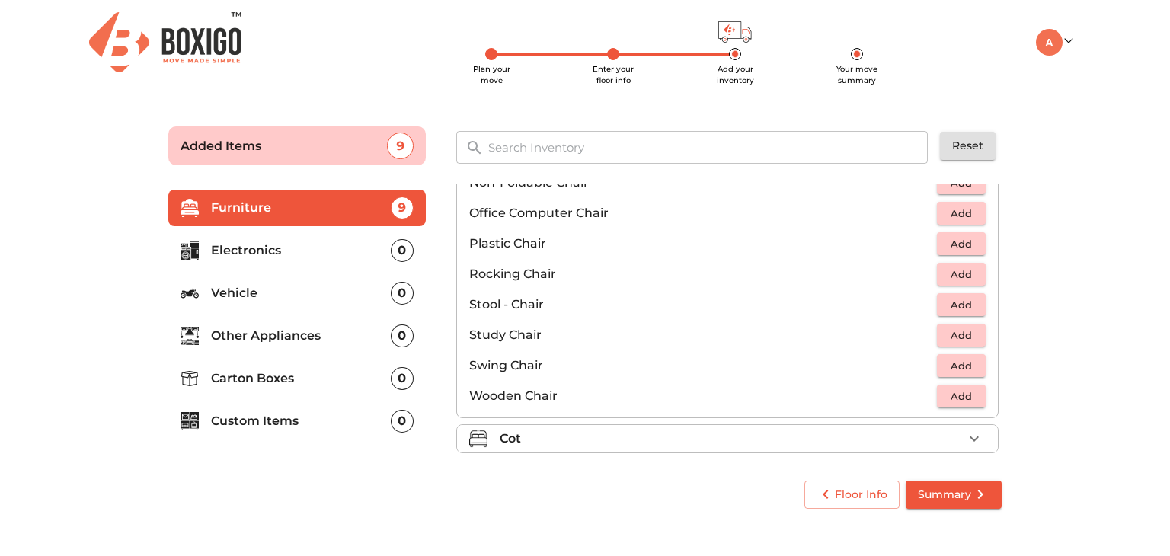
scroll to position [558, 0]
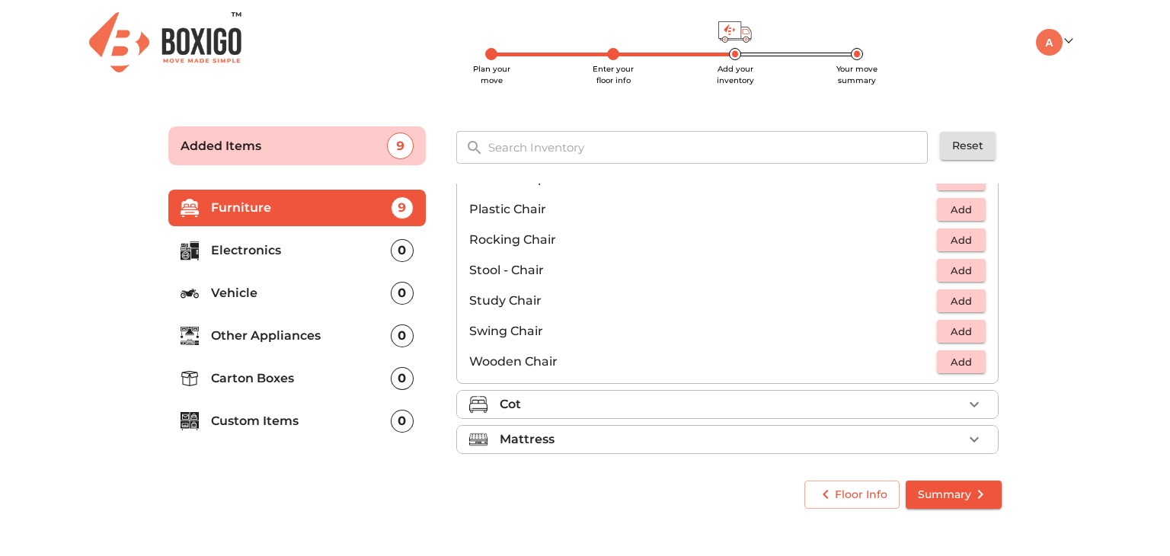
click at [952, 211] on span "Add" at bounding box center [962, 210] width 34 height 18
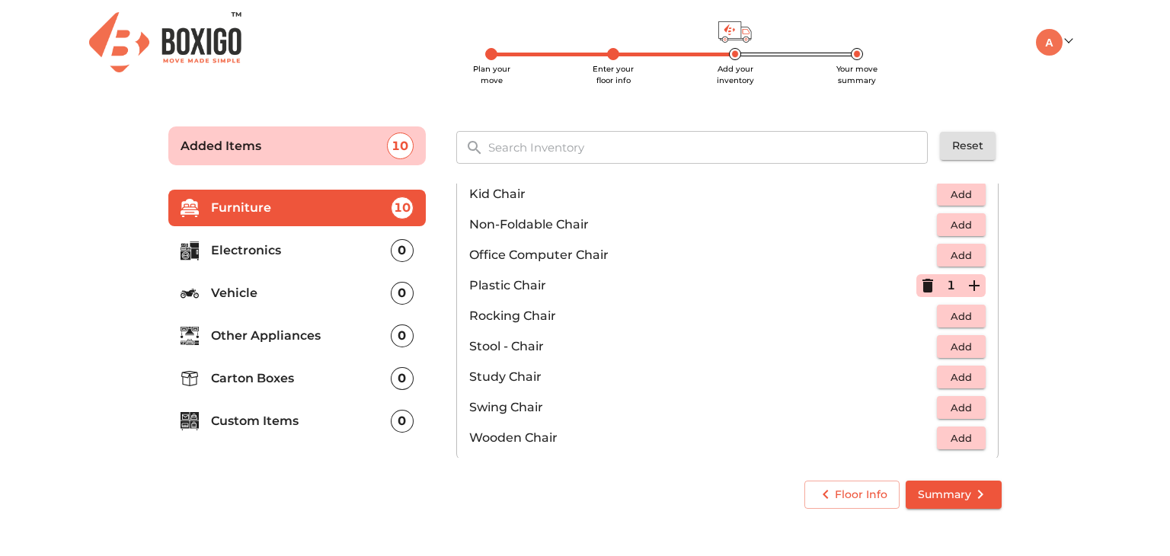
click at [955, 256] on span "Add" at bounding box center [962, 256] width 34 height 18
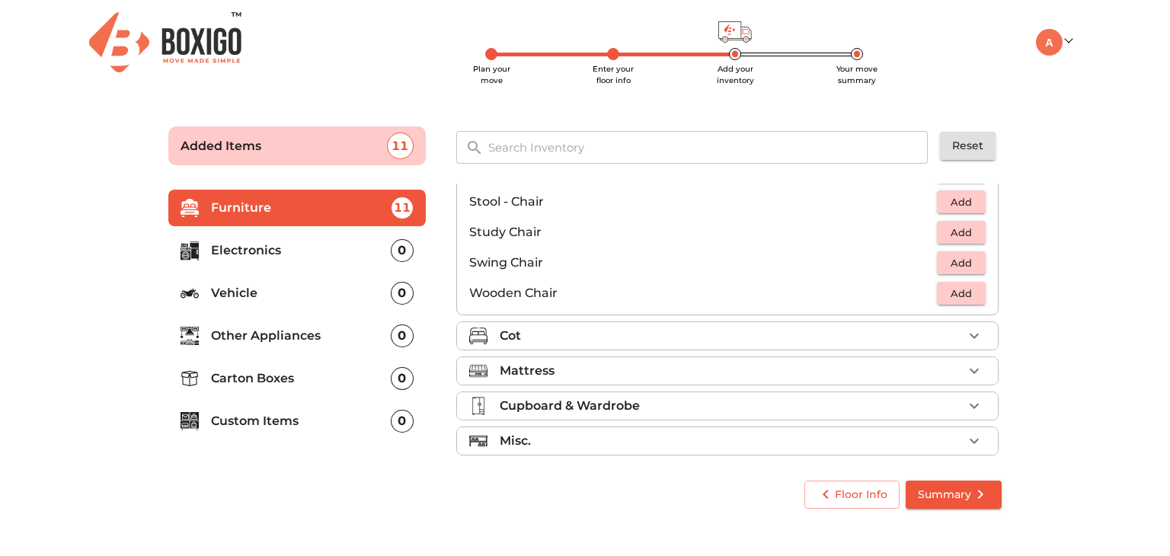
scroll to position [634, 0]
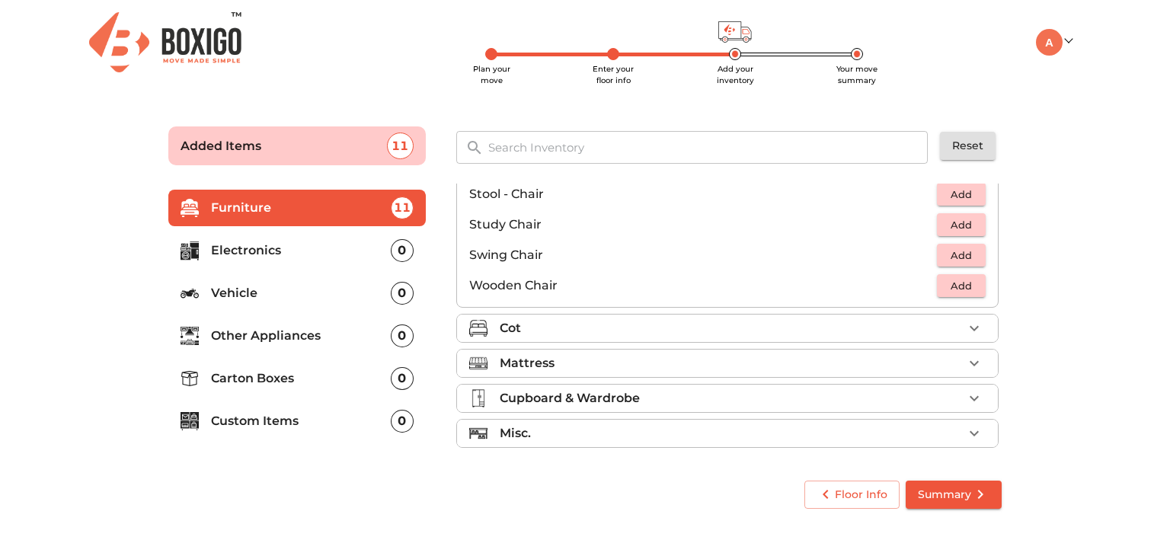
click at [866, 327] on div "Cot" at bounding box center [731, 328] width 463 height 18
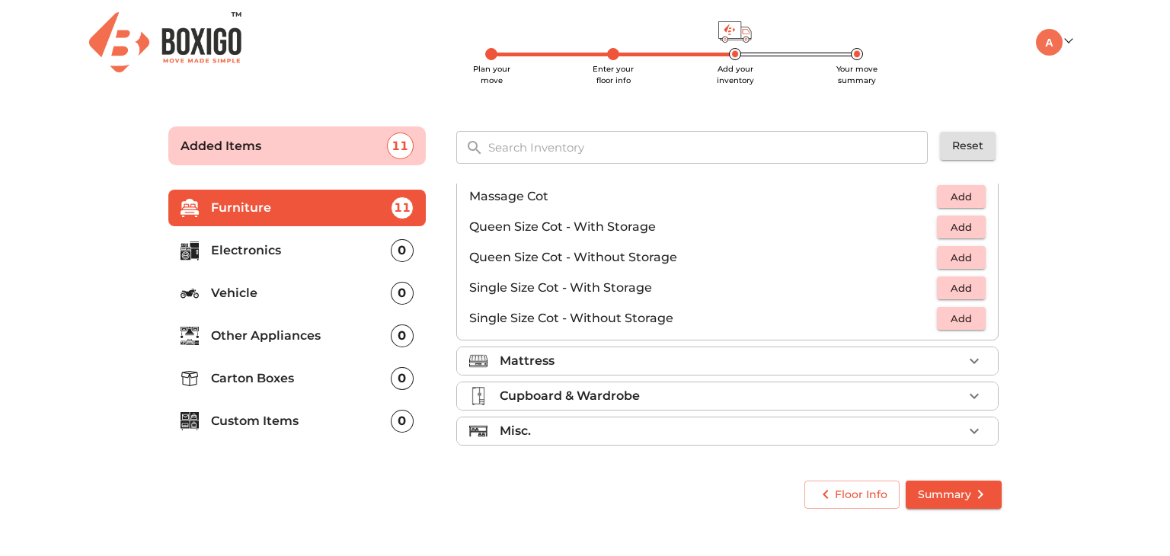
scroll to position [482, 0]
click at [955, 261] on span "Add" at bounding box center [962, 260] width 34 height 18
click at [939, 363] on div "Mattress" at bounding box center [731, 363] width 463 height 18
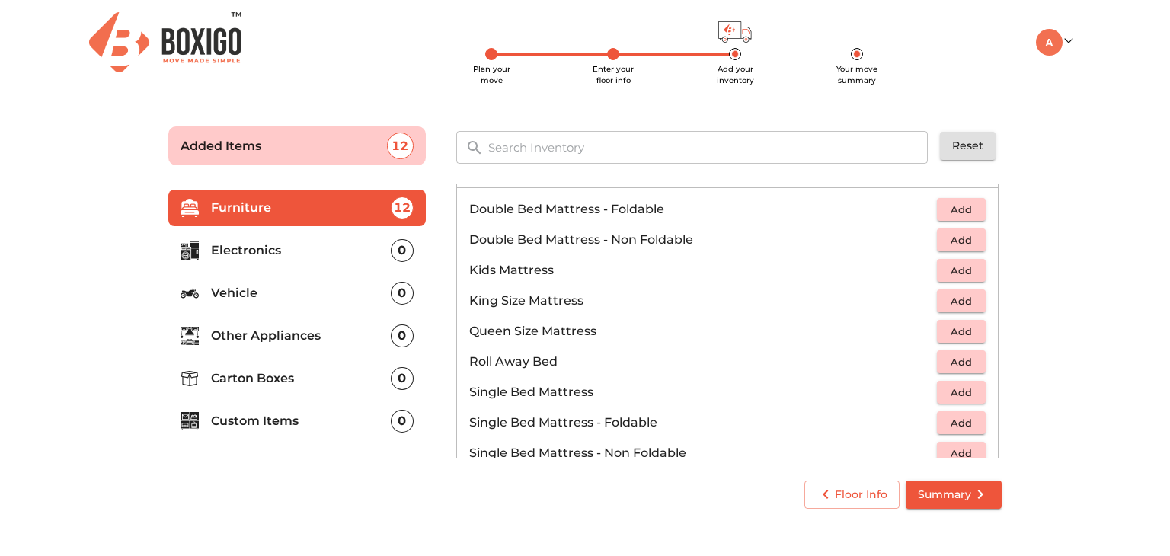
scroll to position [171, 0]
click at [950, 330] on span "Add" at bounding box center [962, 332] width 34 height 18
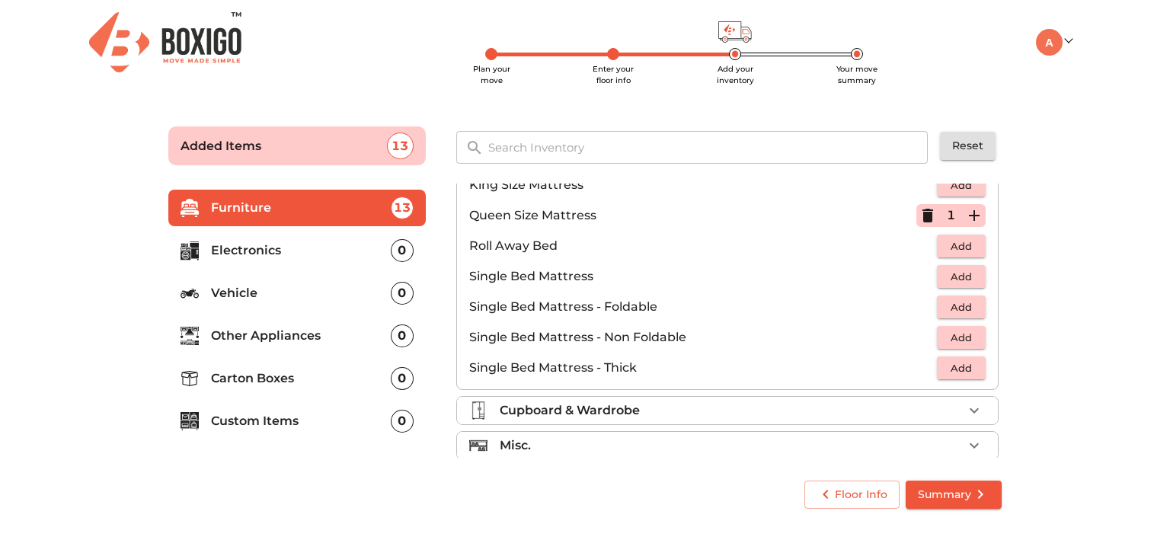
scroll to position [299, 0]
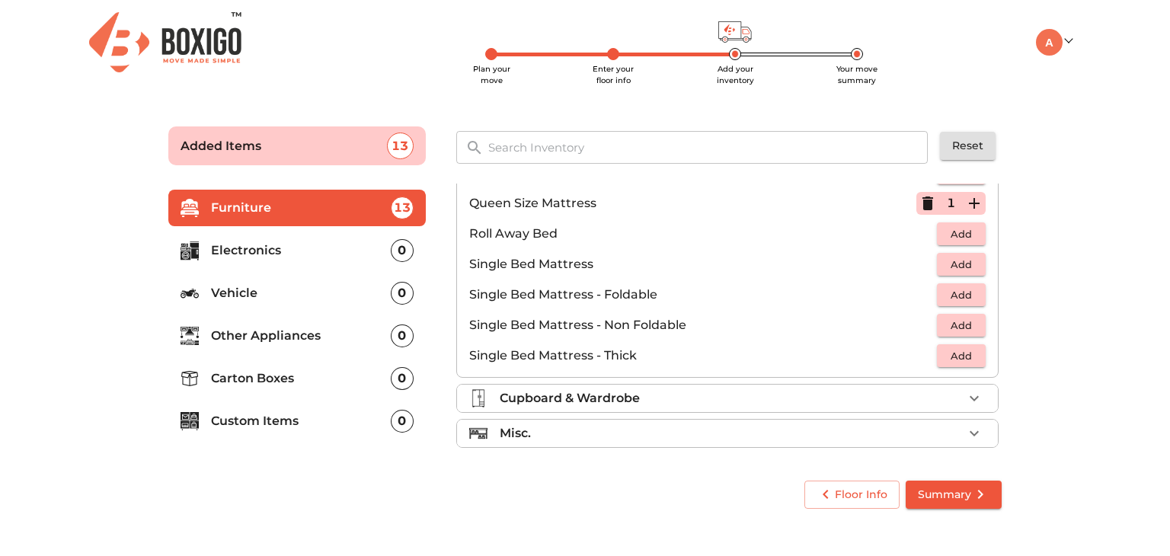
click at [811, 397] on div "Cupboard & Wardrobe" at bounding box center [731, 398] width 463 height 18
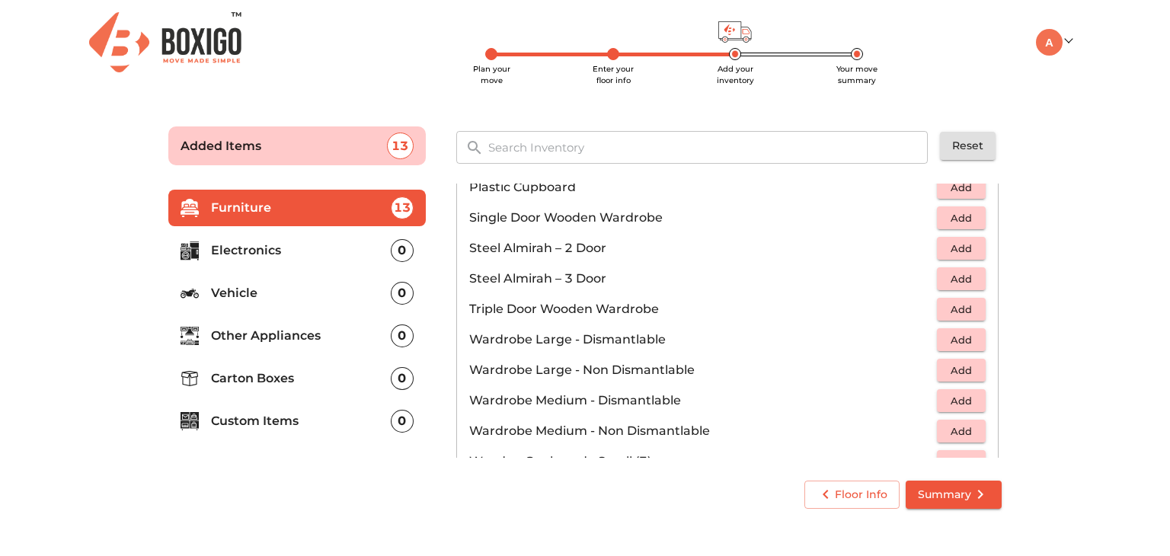
scroll to position [512, 0]
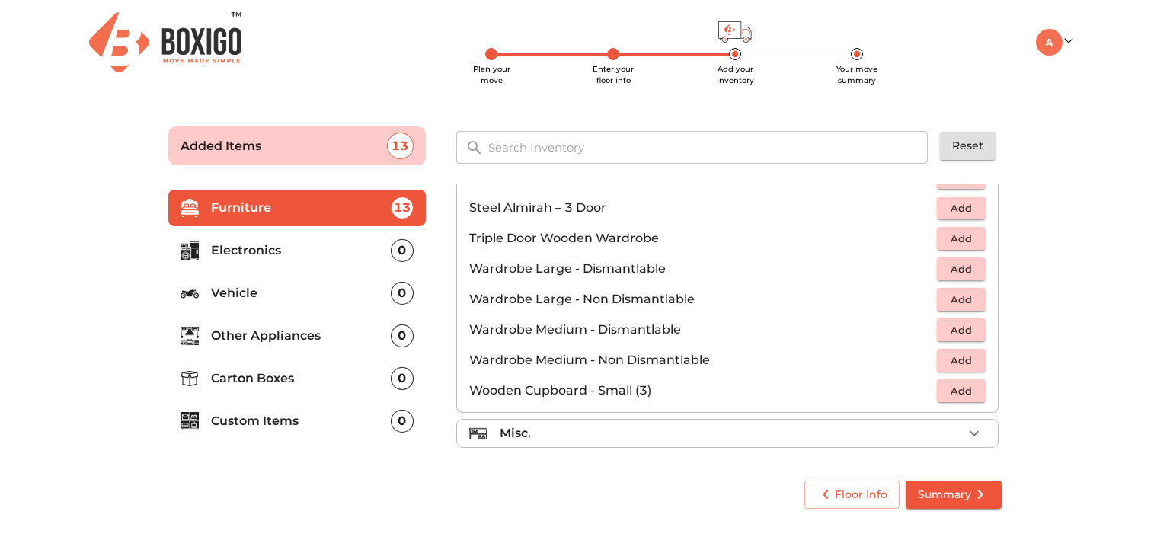
click at [721, 431] on div "Misc." at bounding box center [731, 433] width 463 height 18
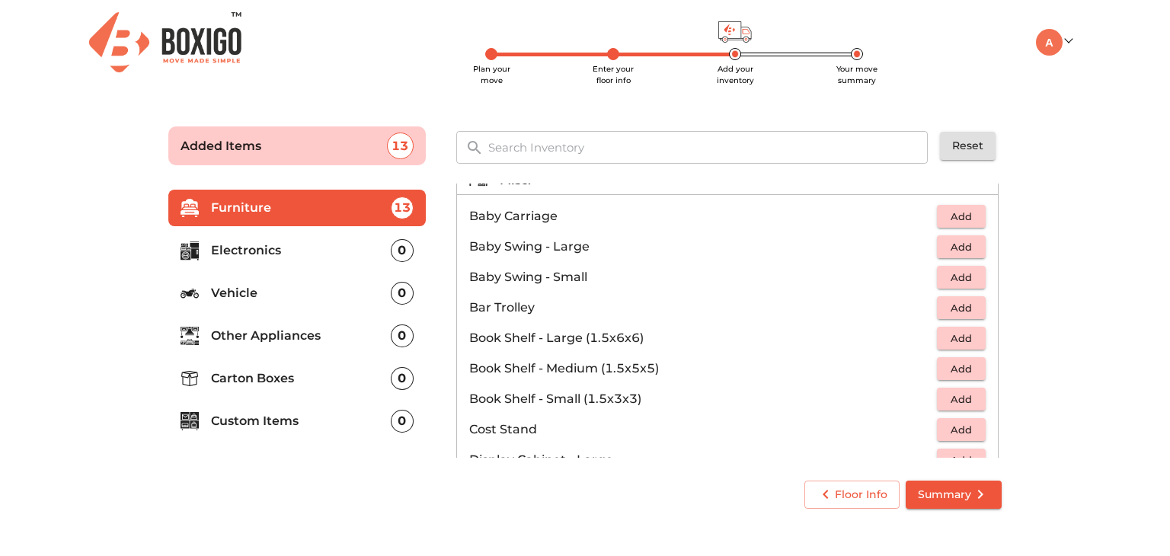
scroll to position [207, 0]
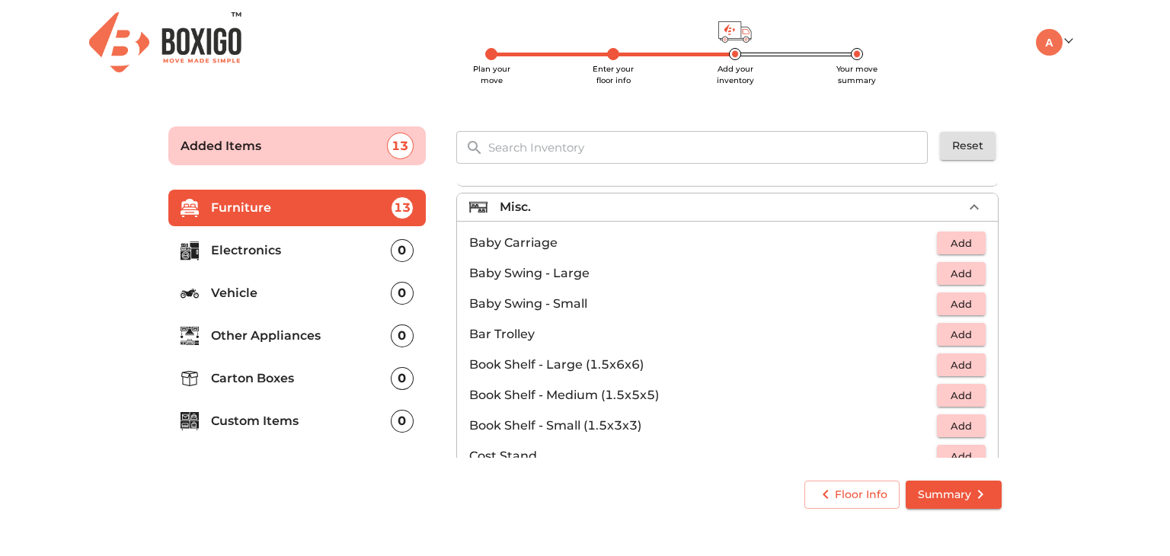
click at [945, 336] on span "Add" at bounding box center [962, 335] width 34 height 18
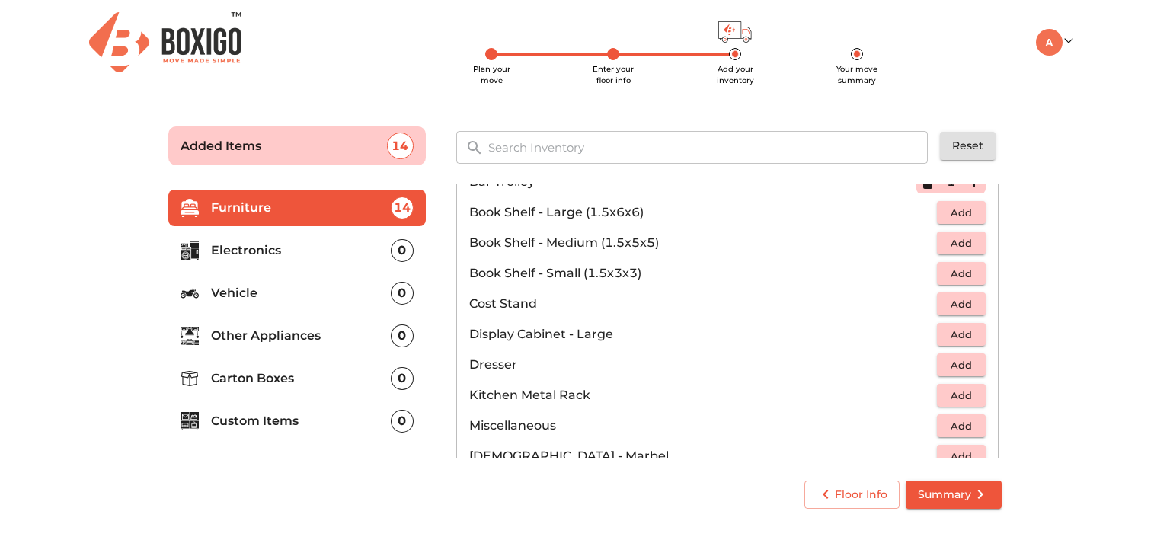
scroll to position [436, 0]
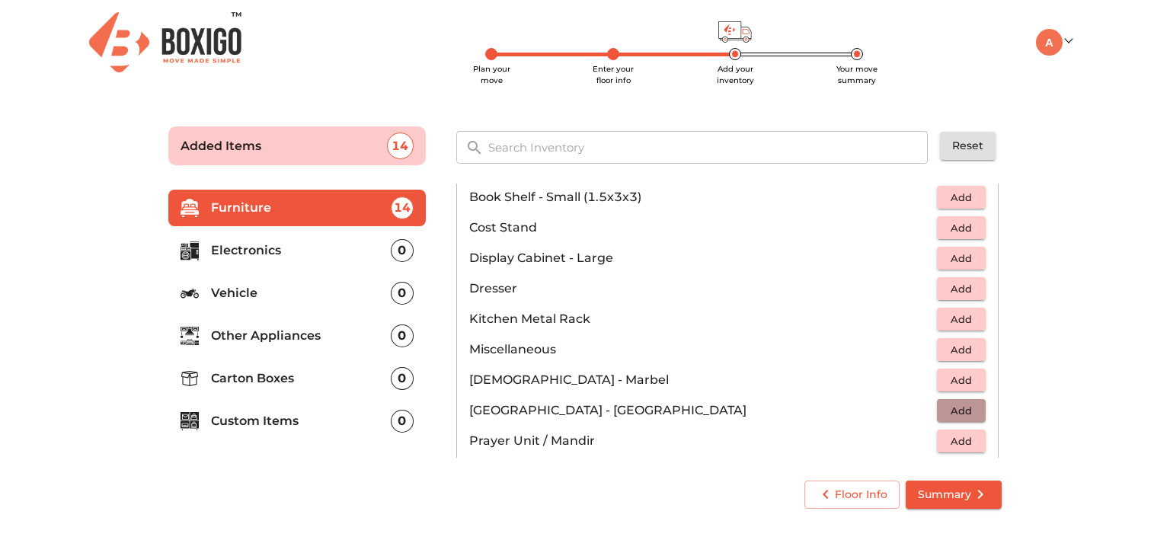
click at [956, 409] on span "Add" at bounding box center [962, 411] width 34 height 18
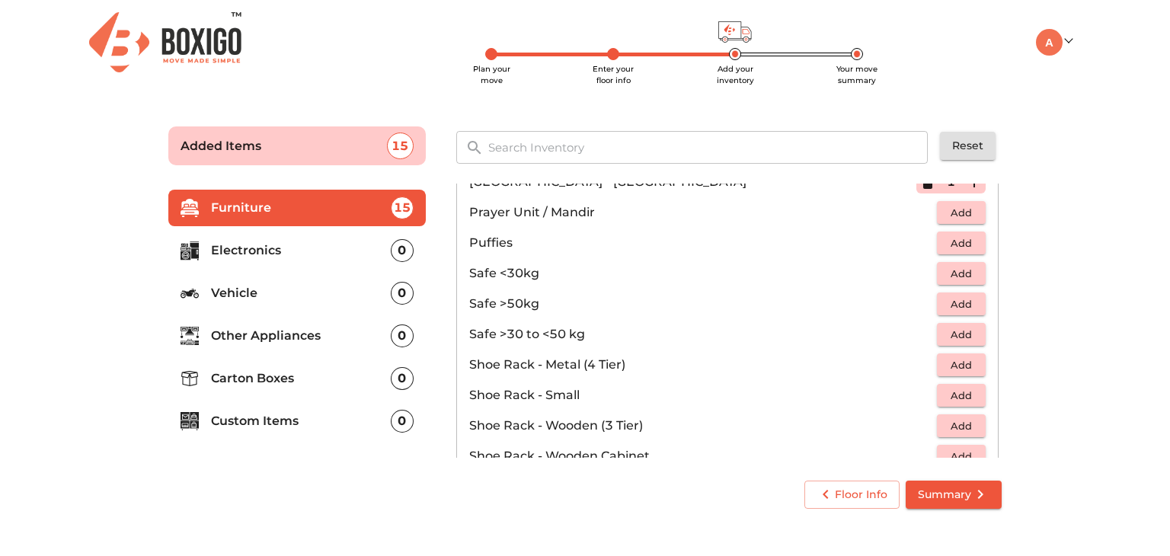
scroll to position [741, 0]
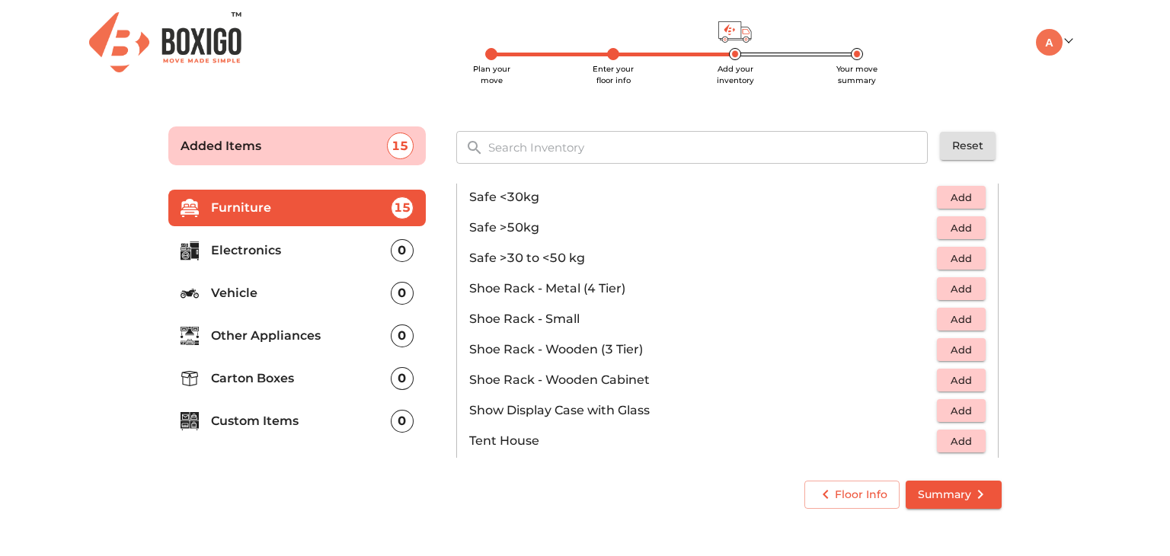
click at [965, 330] on li "Shoe Rack - Small Add" at bounding box center [727, 319] width 541 height 30
click at [956, 315] on span "Add" at bounding box center [962, 320] width 34 height 18
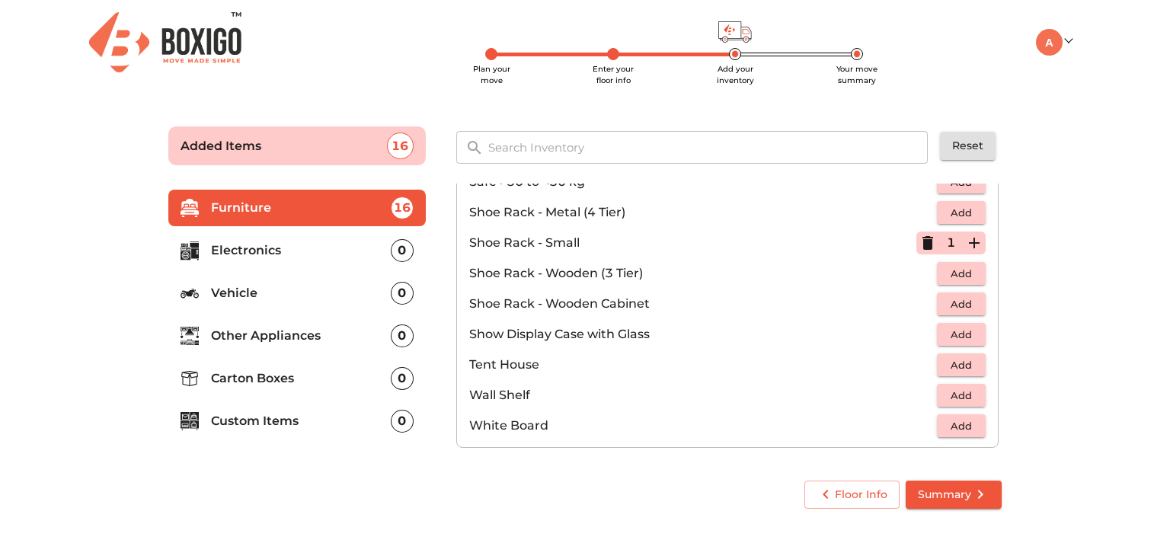
click at [242, 242] on p "Electronics" at bounding box center [301, 251] width 180 height 18
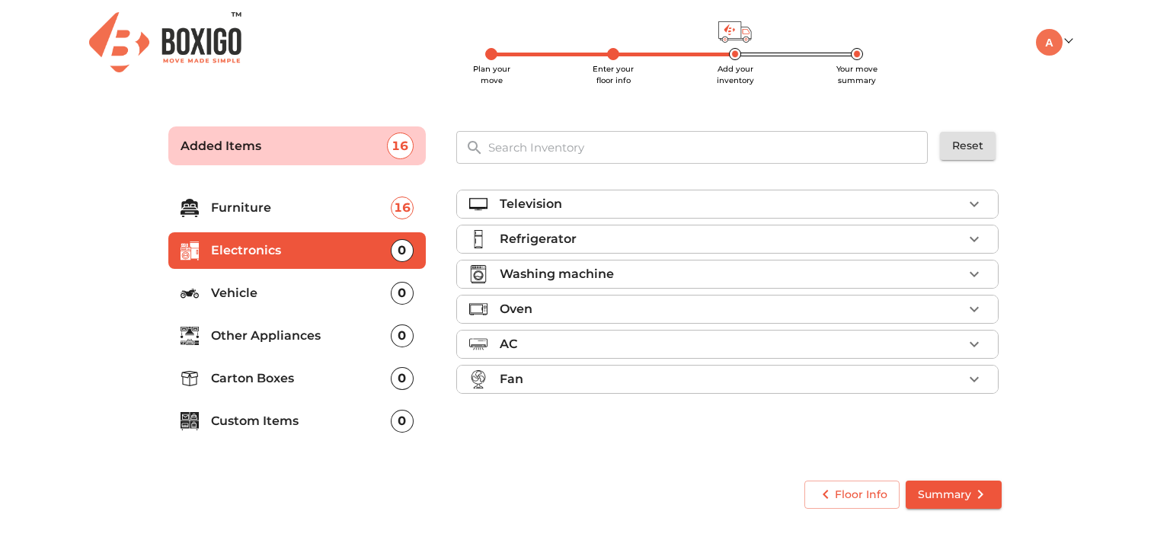
click at [586, 242] on div "Refrigerator" at bounding box center [731, 239] width 463 height 18
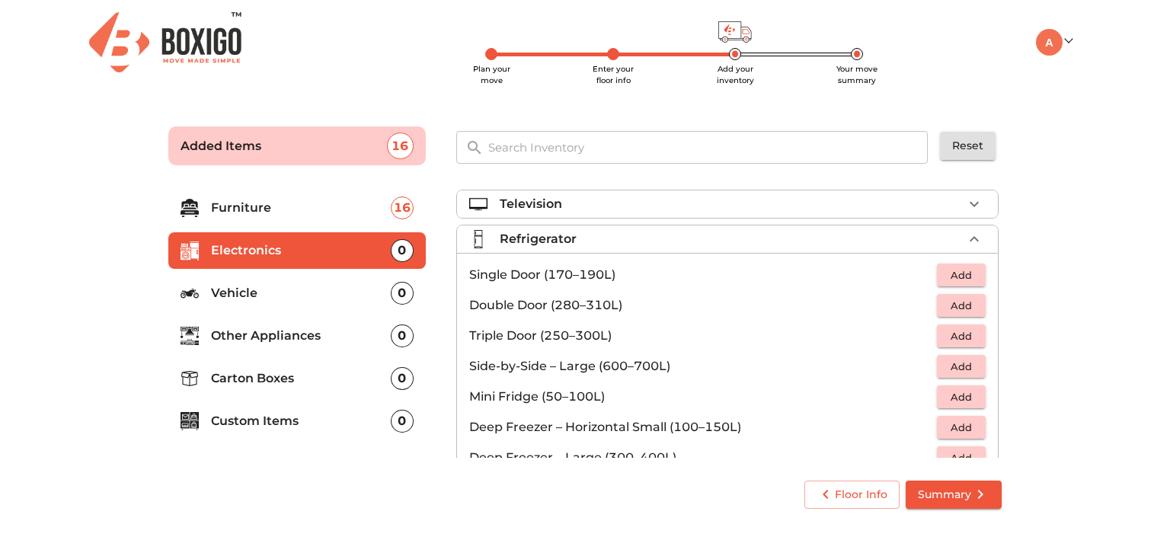
click at [954, 308] on span "Add" at bounding box center [962, 306] width 34 height 18
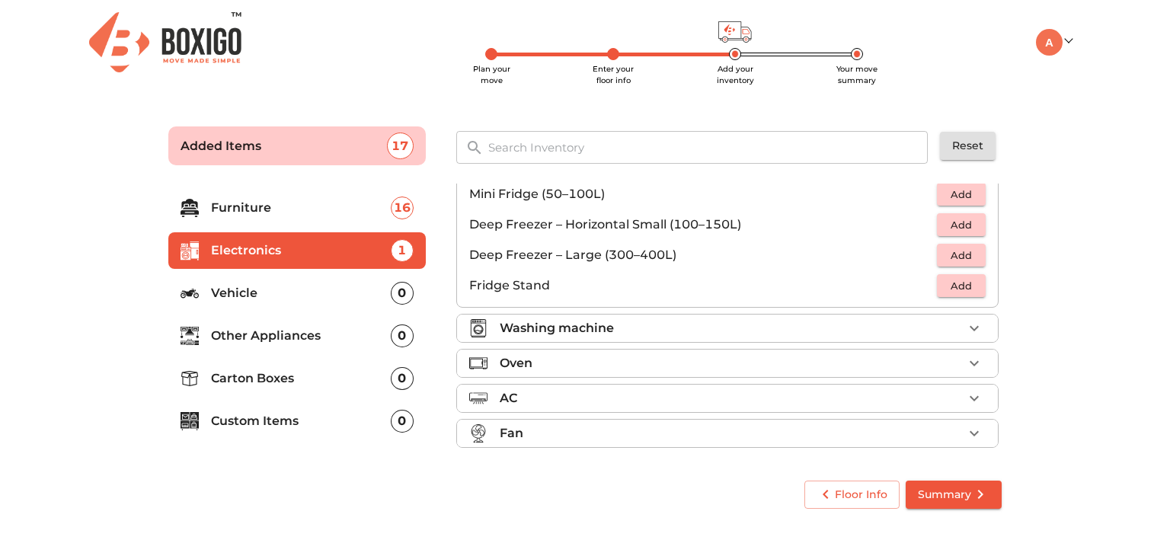
click at [554, 339] on li "Washing machine" at bounding box center [727, 328] width 541 height 27
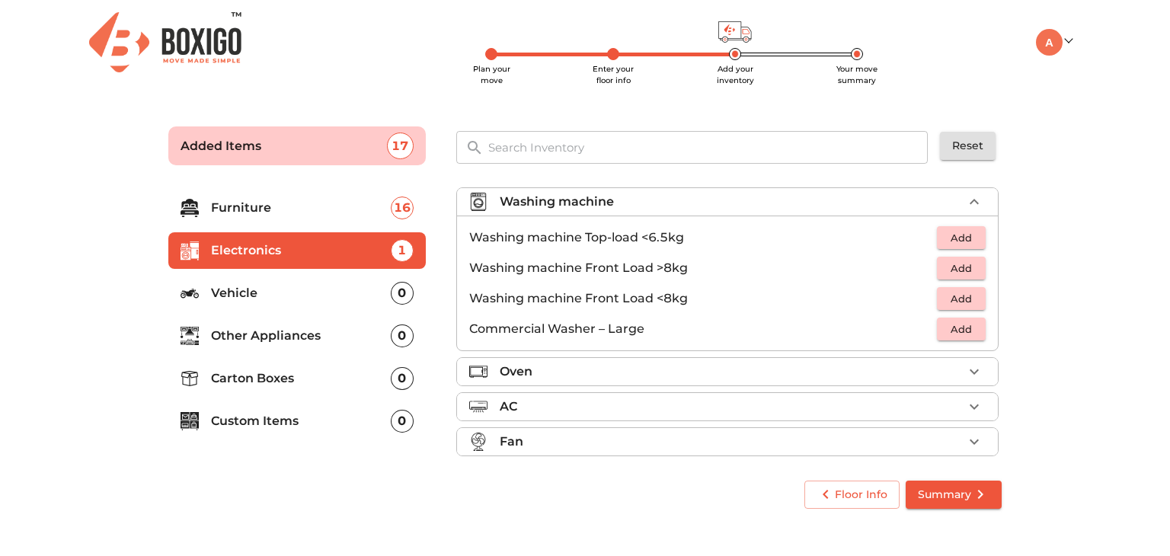
scroll to position [70, 0]
click at [955, 303] on span "Add" at bounding box center [962, 302] width 34 height 18
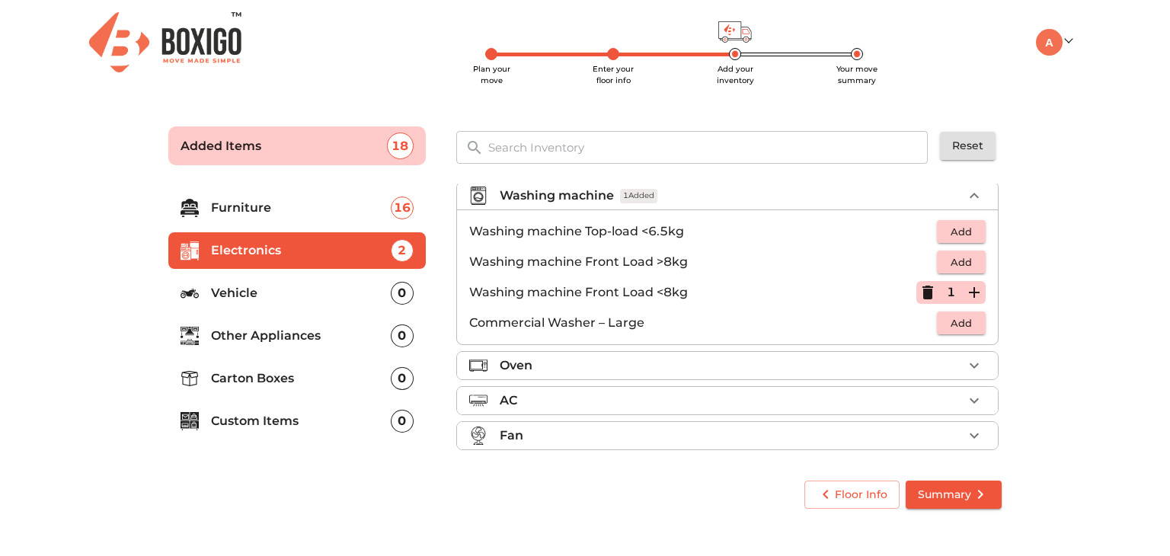
scroll to position [81, 0]
click at [219, 293] on p "Vehicle" at bounding box center [301, 293] width 180 height 18
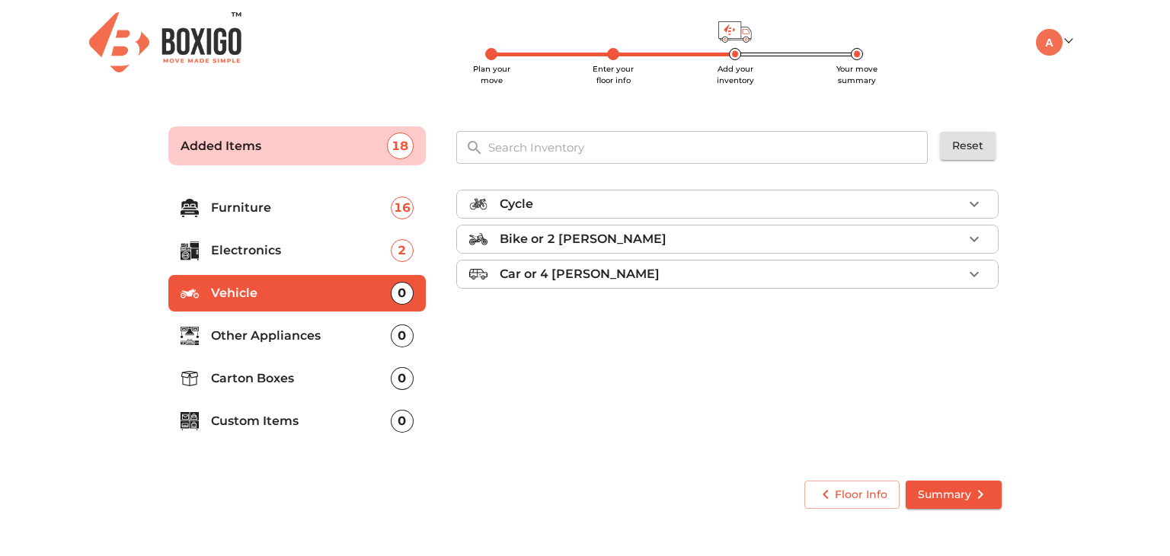
scroll to position [0, 0]
click at [603, 272] on p "Car or 4 Wheeler" at bounding box center [580, 274] width 160 height 18
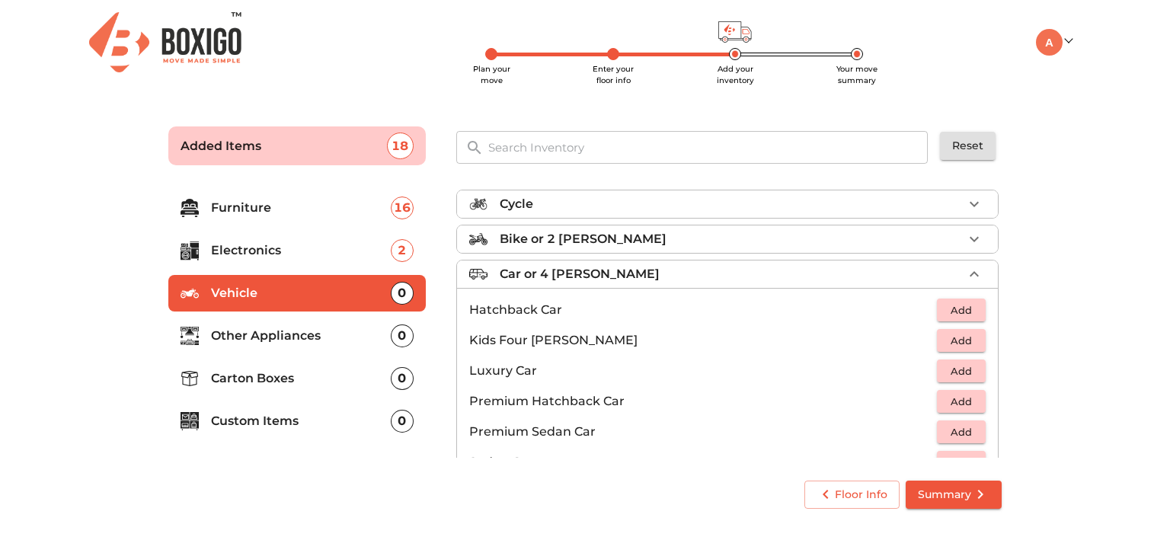
click at [963, 305] on span "Add" at bounding box center [962, 311] width 34 height 18
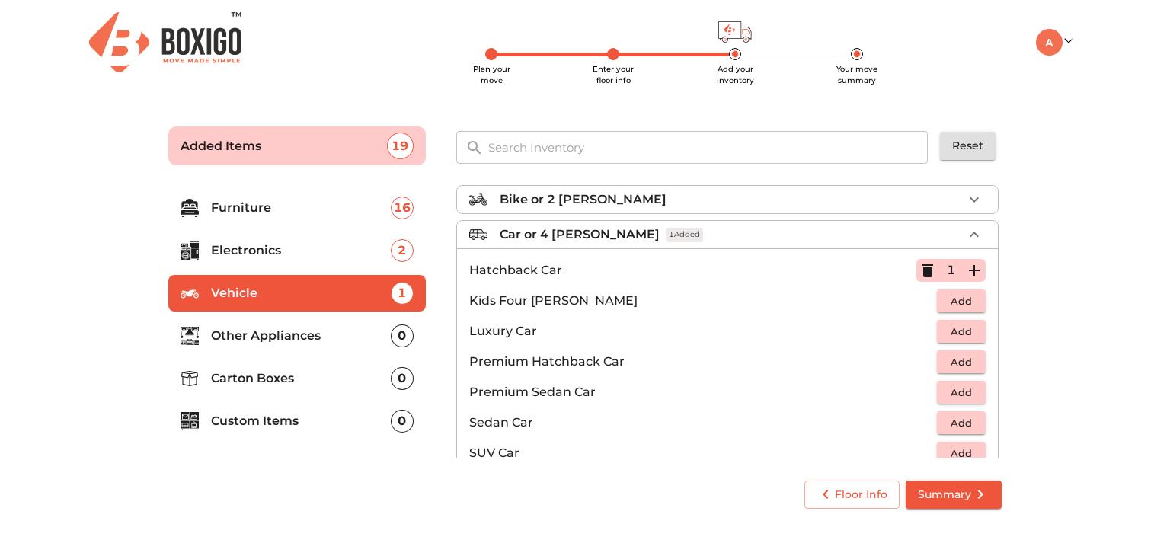
scroll to position [68, 0]
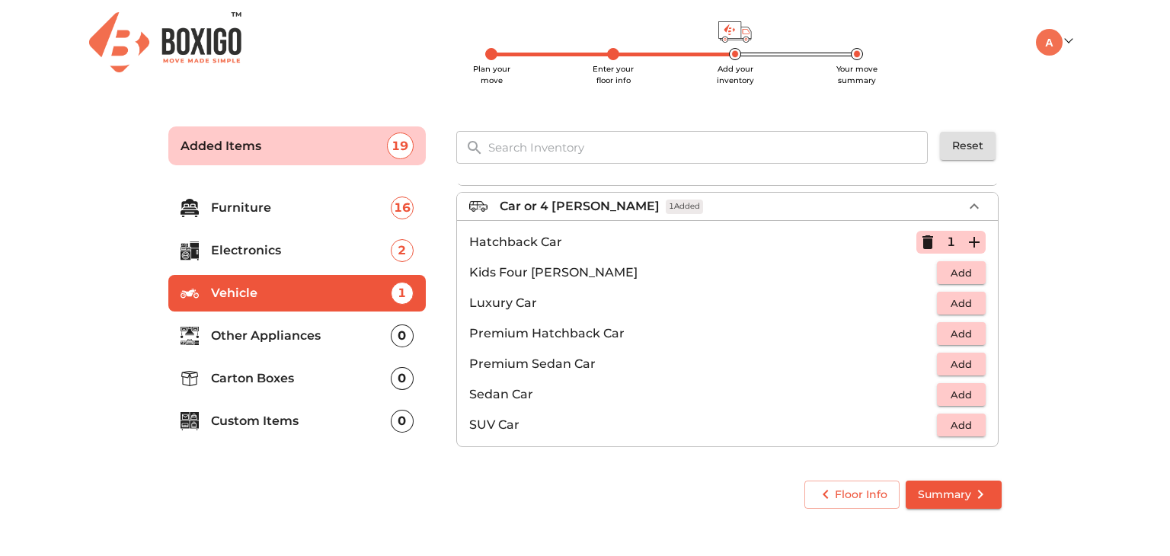
click at [317, 335] on p "Other Appliances" at bounding box center [301, 336] width 180 height 18
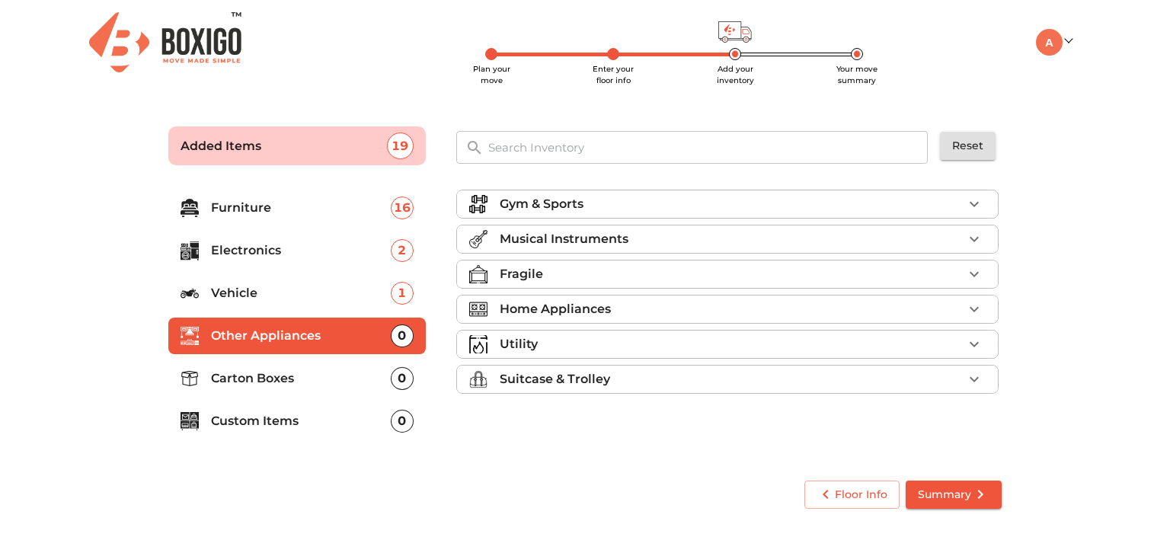
scroll to position [0, 0]
click at [596, 266] on div "Fragile" at bounding box center [731, 274] width 463 height 18
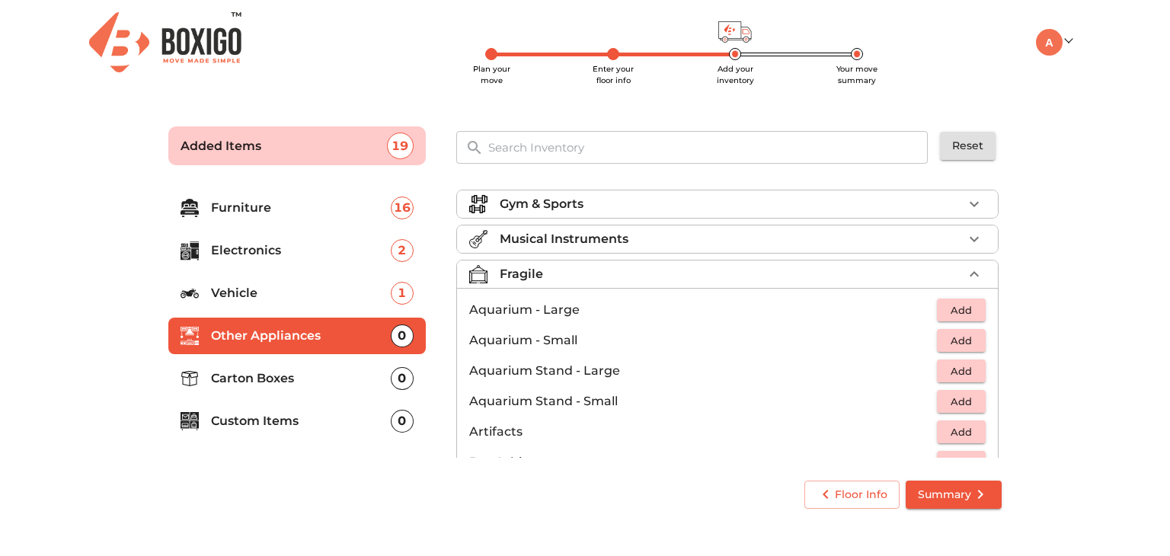
click at [574, 262] on li "Fragile" at bounding box center [727, 274] width 541 height 27
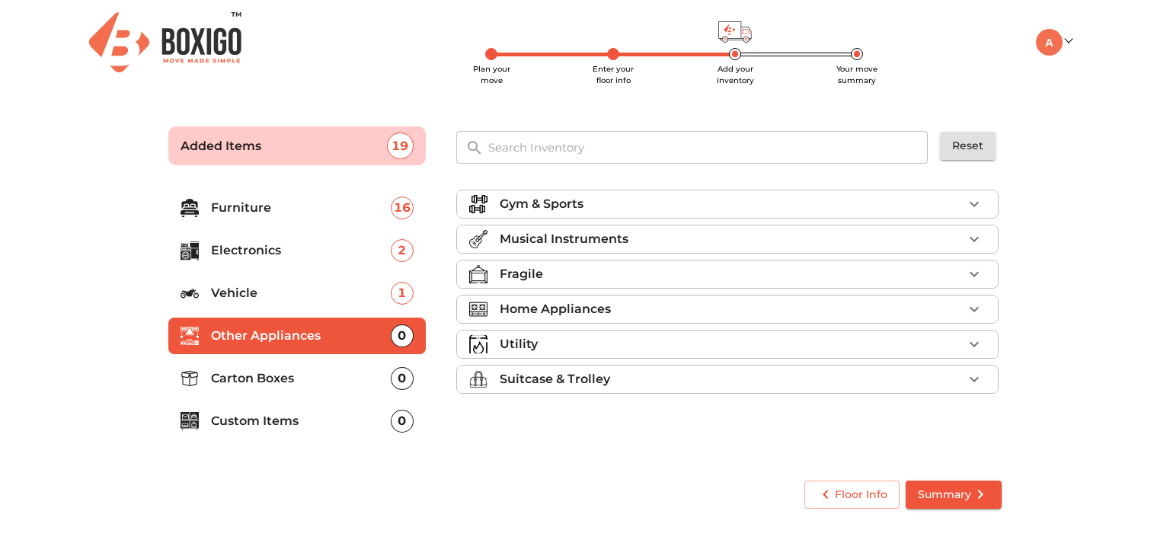
click at [587, 274] on div "Fragile" at bounding box center [731, 274] width 463 height 18
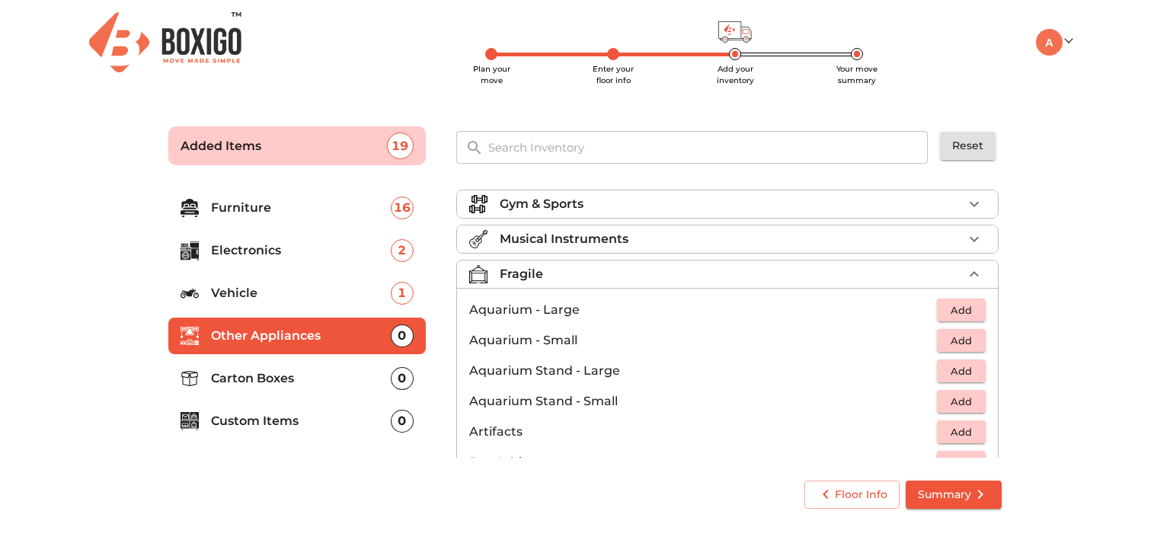
click at [590, 275] on div "Fragile" at bounding box center [731, 274] width 463 height 18
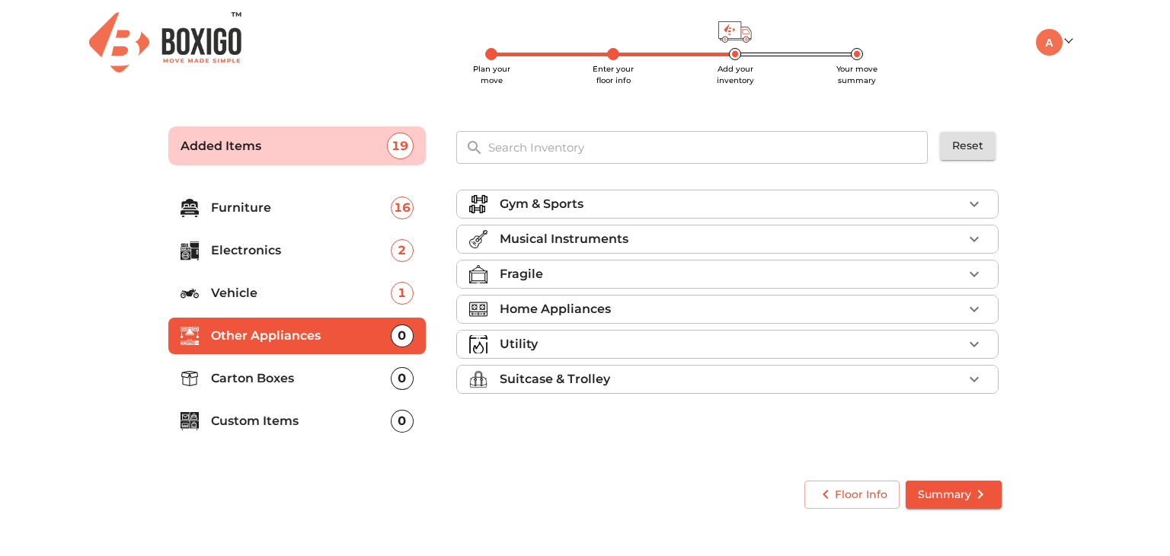
click at [642, 214] on li "Gym & Sports" at bounding box center [727, 203] width 541 height 27
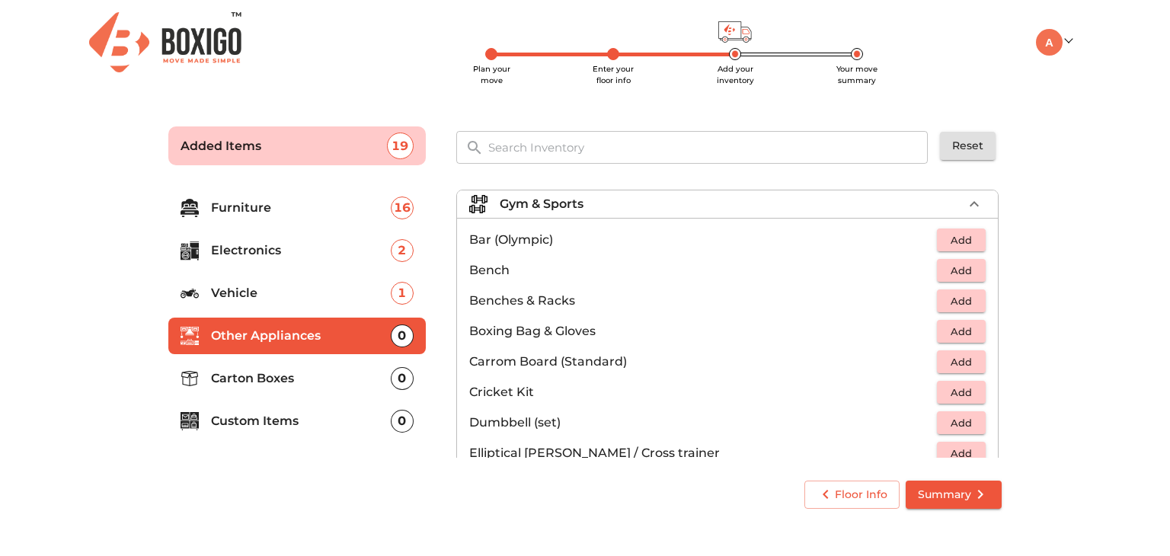
click at [642, 214] on li "Gym & Sports" at bounding box center [727, 203] width 541 height 27
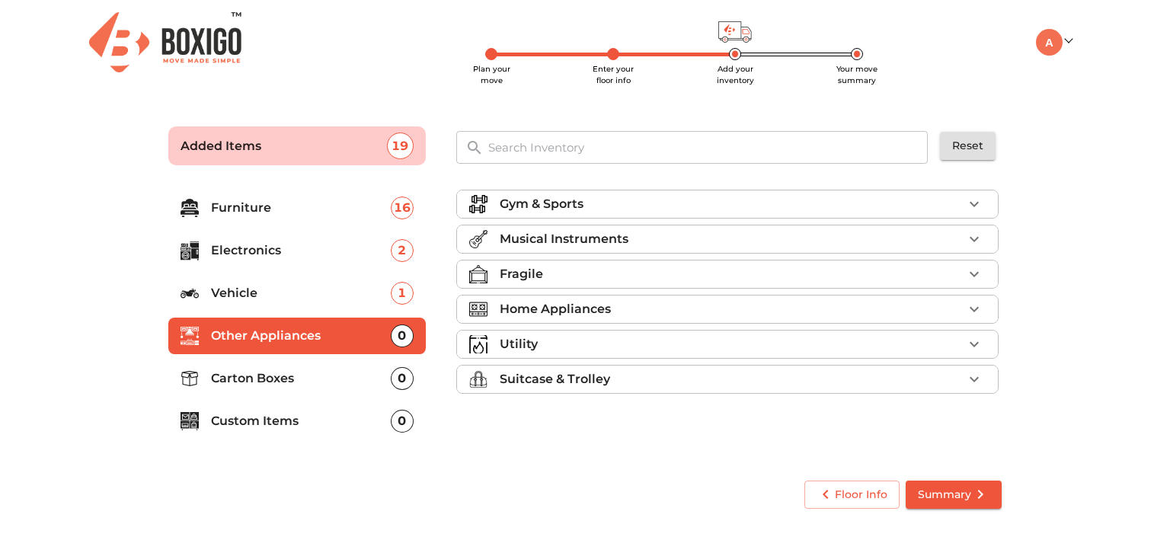
click at [326, 379] on p "Carton Boxes" at bounding box center [301, 379] width 180 height 18
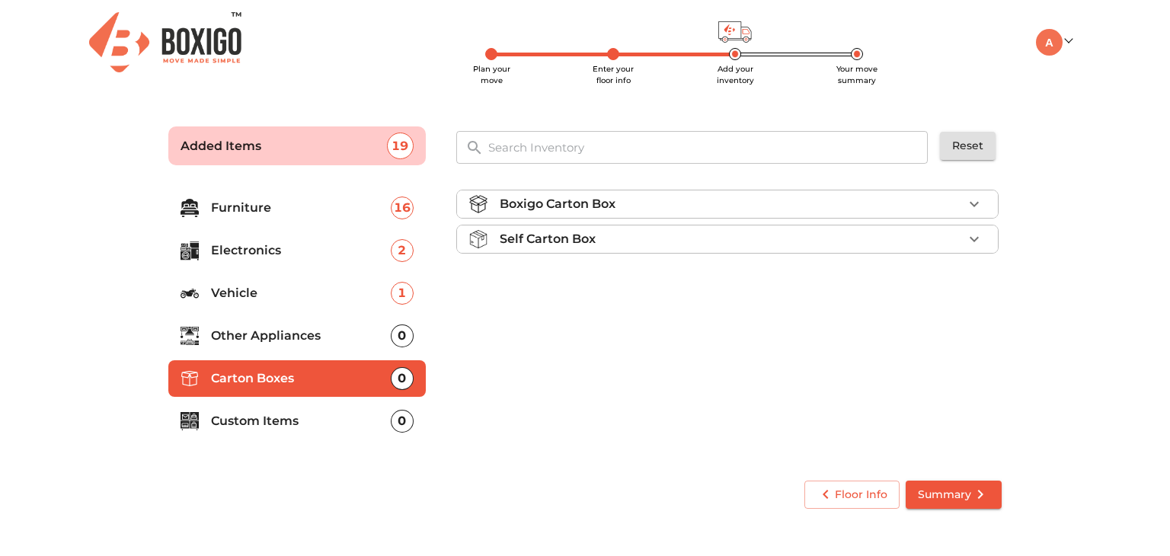
click at [603, 209] on p "Boxigo Carton Box" at bounding box center [558, 204] width 116 height 18
click at [975, 245] on span "Add" at bounding box center [962, 241] width 34 height 18
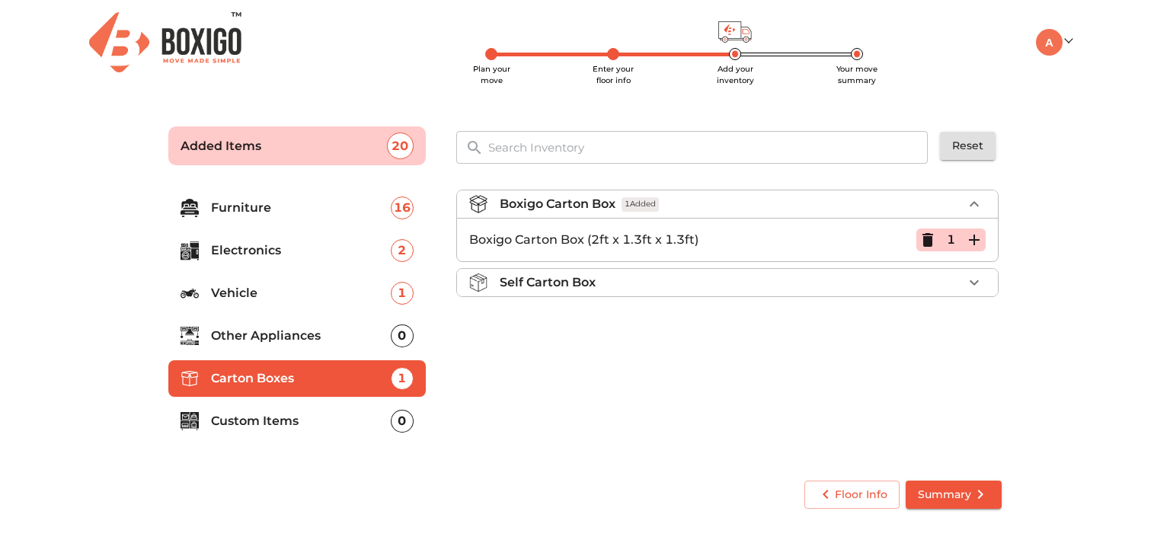
click at [975, 245] on icon "button" at bounding box center [974, 240] width 18 height 18
click at [980, 266] on ul "Boxigo Carton Box 3 Added Boxigo Carton Box (2ft x 1.3ft x 1.3ft) 3 Self Carton…" at bounding box center [727, 247] width 543 height 126
click at [975, 245] on icon "button" at bounding box center [974, 240] width 18 height 18
click at [975, 244] on icon "button" at bounding box center [974, 240] width 11 height 11
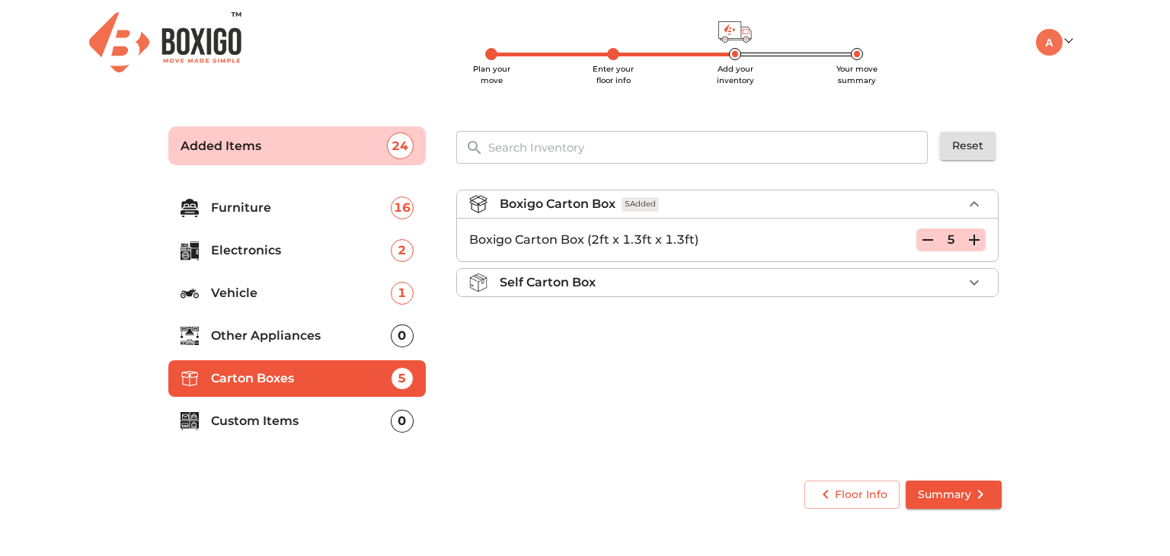
click at [327, 418] on p "Custom Items" at bounding box center [301, 421] width 180 height 18
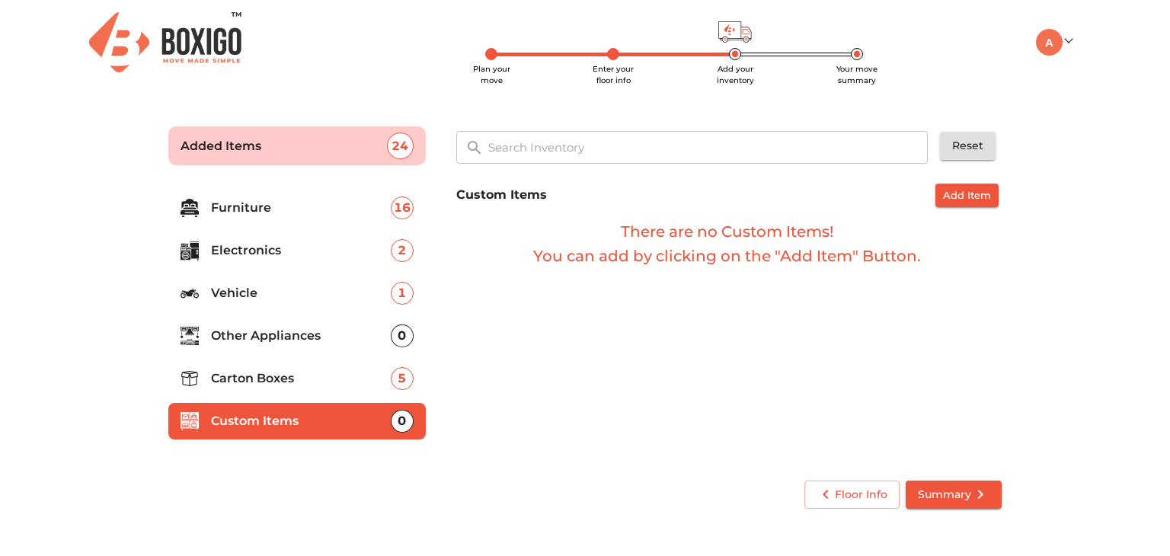
click at [984, 195] on span "Add Item" at bounding box center [967, 196] width 48 height 18
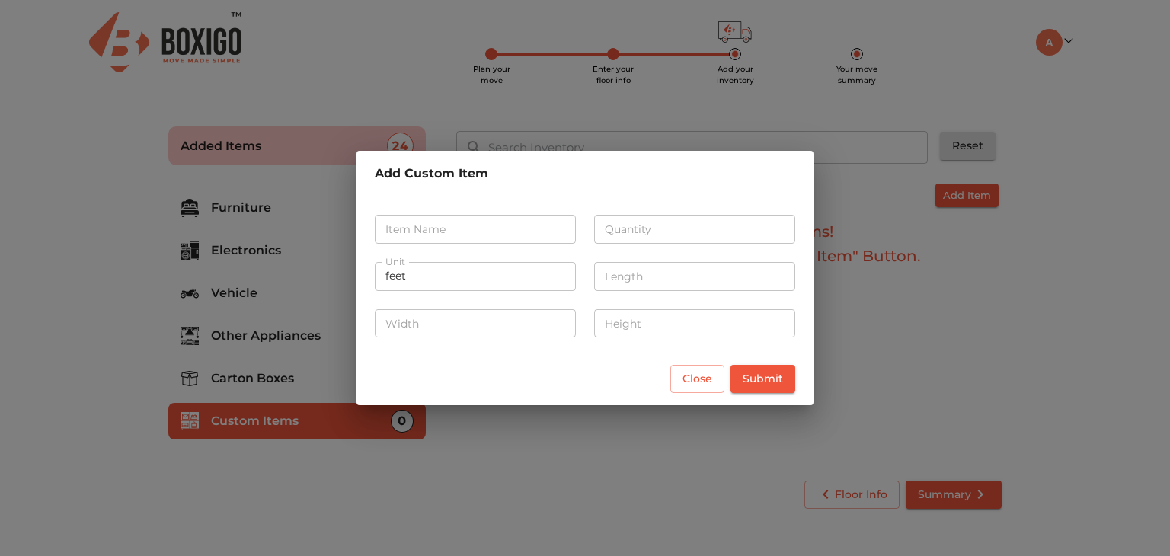
click at [427, 229] on input "text" at bounding box center [475, 229] width 201 height 29
type input "P"
type input "Garden Pot"
type input "8"
click at [420, 276] on input "feet" at bounding box center [475, 276] width 201 height 29
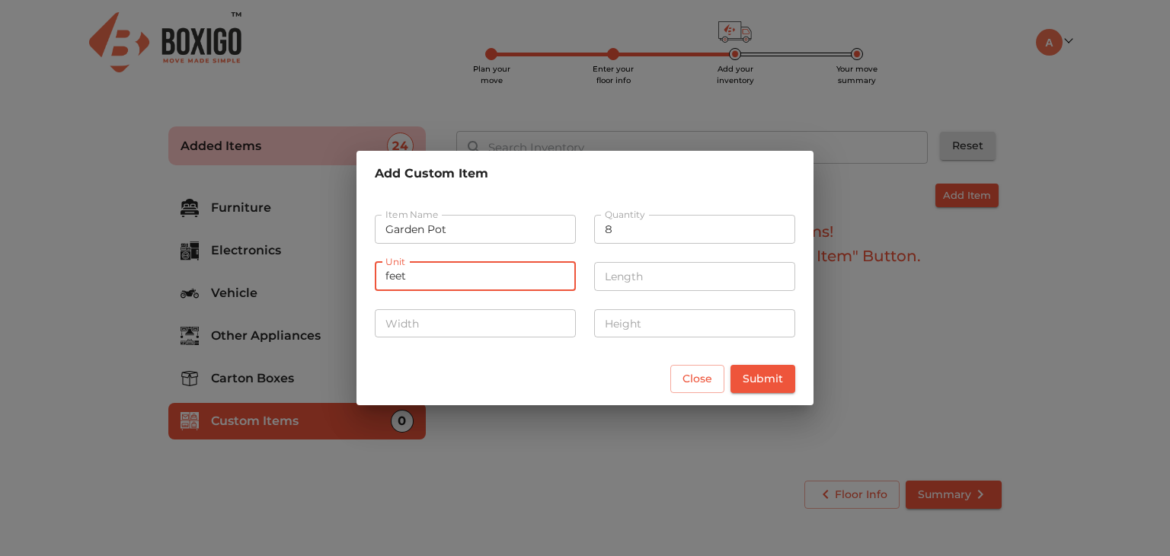
drag, startPoint x: 396, startPoint y: 289, endPoint x: 388, endPoint y: 289, distance: 8.4
click at [388, 289] on input "feet" at bounding box center [475, 276] width 201 height 29
click at [409, 277] on input "feet" at bounding box center [475, 276] width 201 height 29
click at [415, 274] on input "feet" at bounding box center [475, 276] width 201 height 29
click at [693, 287] on input "number" at bounding box center [694, 276] width 201 height 29
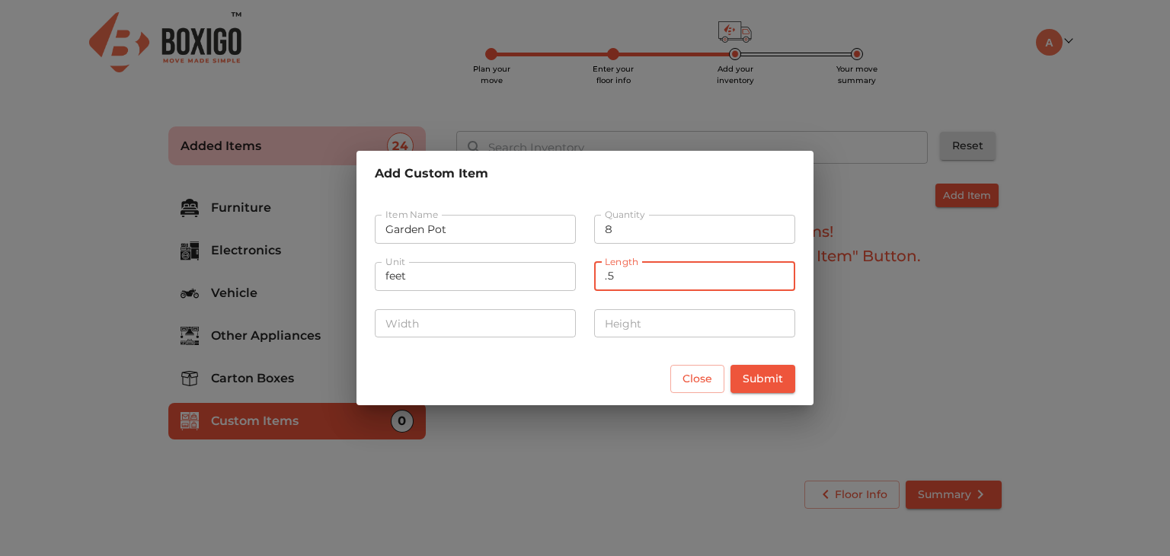
type input ".5"
click at [469, 324] on input "number" at bounding box center [475, 323] width 201 height 29
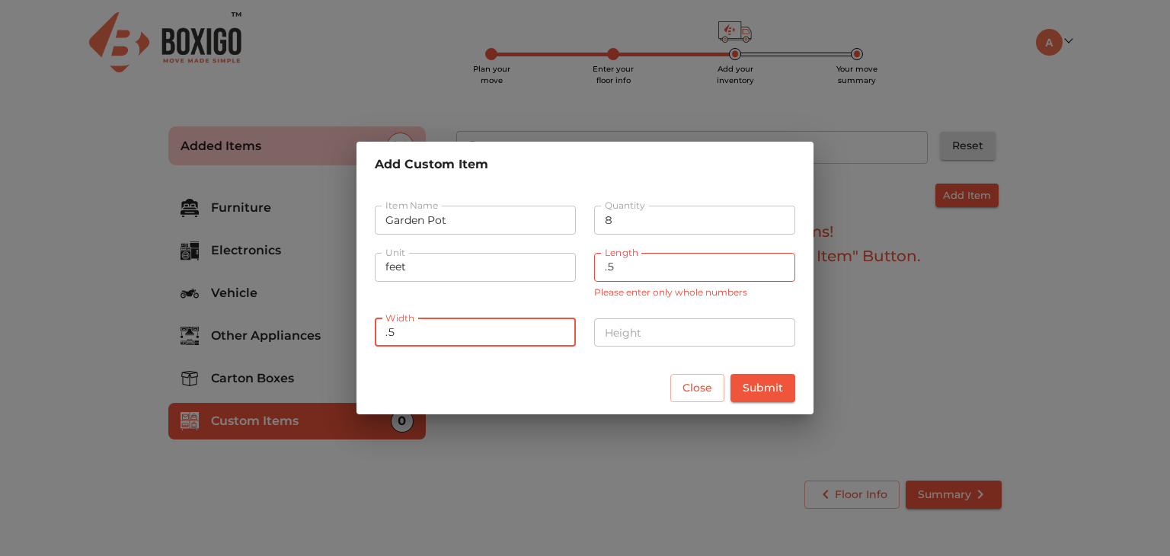
type input ".5"
click at [655, 340] on div "Height Height" at bounding box center [694, 331] width 219 height 56
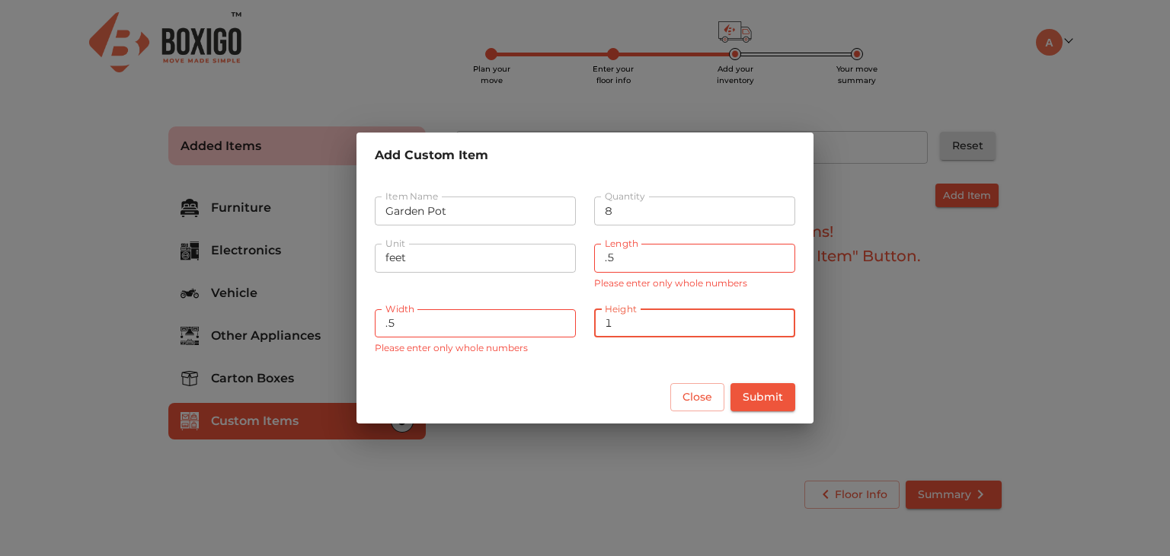
type input "1"
click at [780, 403] on span "Submit" at bounding box center [763, 397] width 40 height 19
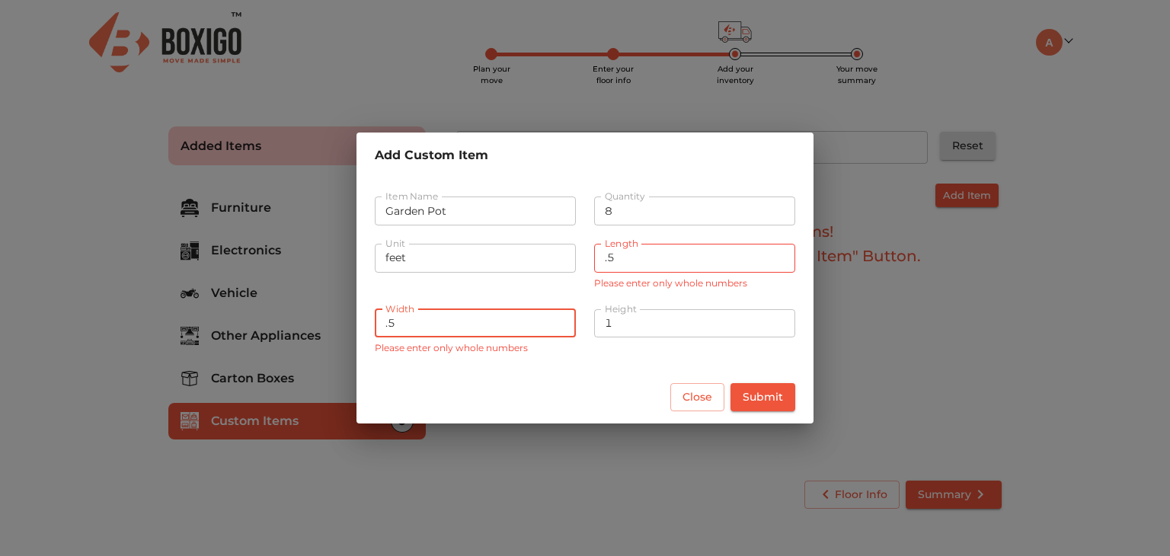
drag, startPoint x: 390, startPoint y: 321, endPoint x: 381, endPoint y: 321, distance: 9.1
click at [381, 321] on input ".5" at bounding box center [475, 323] width 201 height 29
drag, startPoint x: 431, startPoint y: 331, endPoint x: 308, endPoint y: 312, distance: 124.9
click at [308, 312] on div "Add Custom Item Item Name Garden Pot Item Name Quantity 8 Quantity Unit feet Un…" at bounding box center [585, 278] width 1170 height 556
drag, startPoint x: 651, startPoint y: 273, endPoint x: 506, endPoint y: 261, distance: 146.0
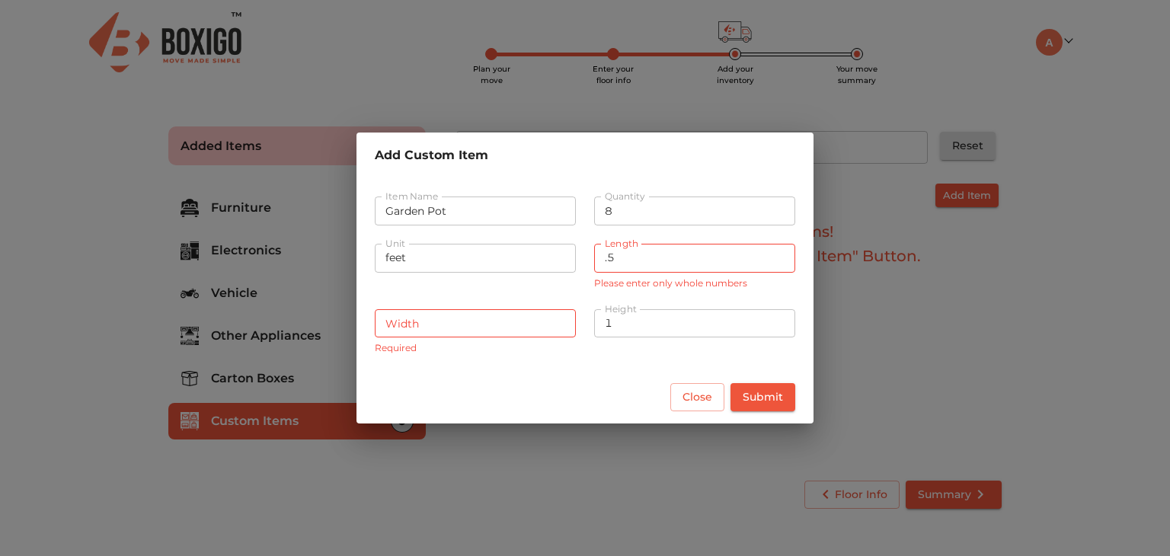
click at [506, 261] on div "Unit feet Unit Length .5 Length Please enter only whole numbers" at bounding box center [585, 266] width 439 height 75
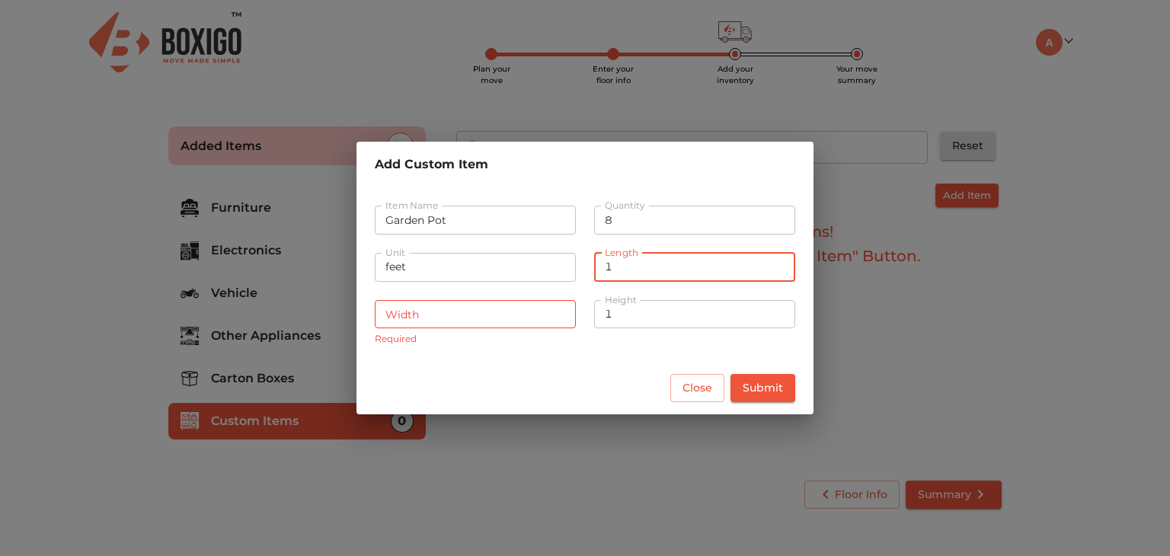
type input "1"
click at [507, 311] on input "number" at bounding box center [475, 314] width 201 height 29
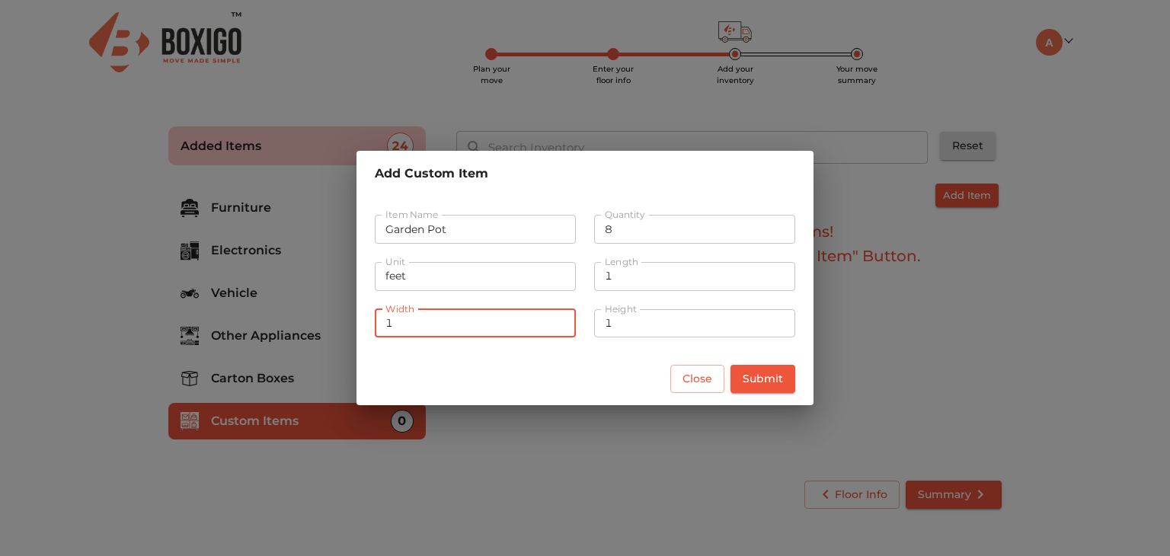
type input "1"
click at [757, 351] on div "Item Name Garden Pot Item Name Quantity 8 Quantity Unit feet Unit Length 1 Leng…" at bounding box center [585, 275] width 457 height 156
click at [778, 373] on span "Submit" at bounding box center [763, 379] width 40 height 19
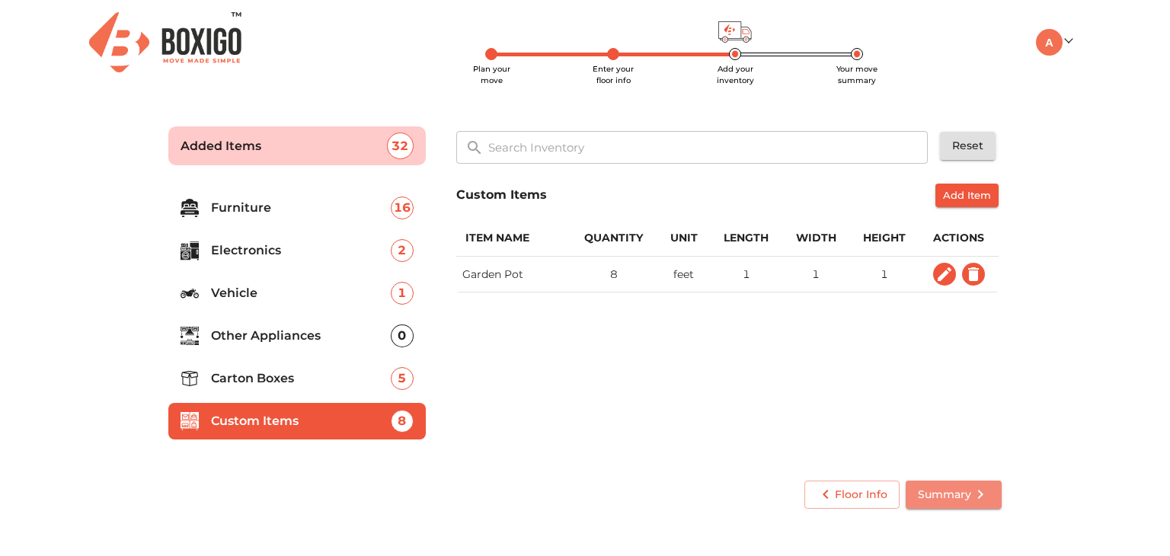
click at [952, 487] on span "Summary" at bounding box center [954, 494] width 72 height 19
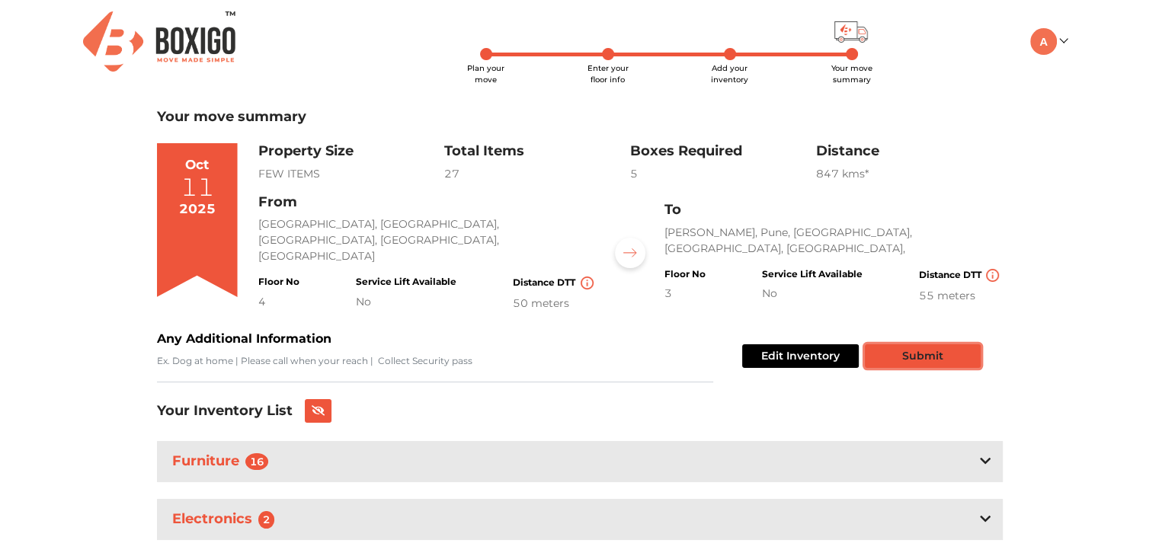
click at [944, 359] on button "Submit" at bounding box center [923, 356] width 116 height 24
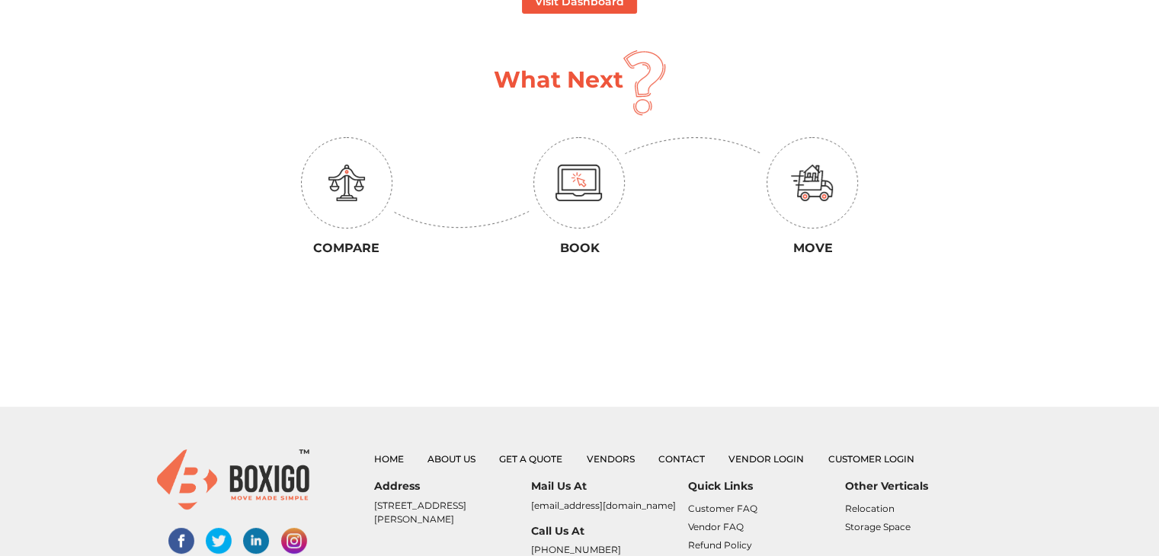
scroll to position [76, 0]
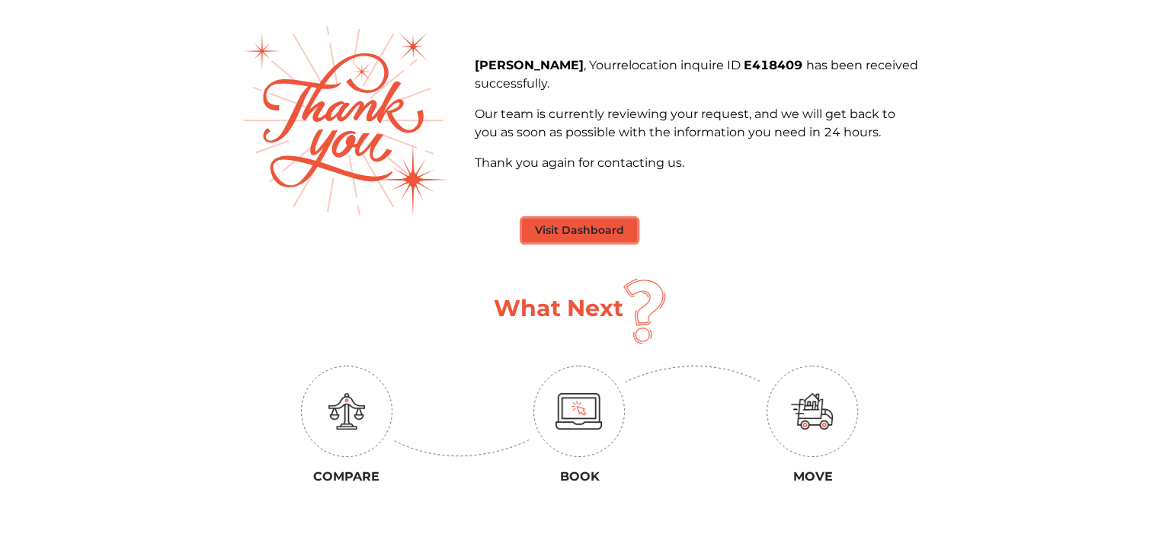
click at [584, 235] on button "Visit Dashboard" at bounding box center [579, 231] width 115 height 24
